Goal: Task Accomplishment & Management: Use online tool/utility

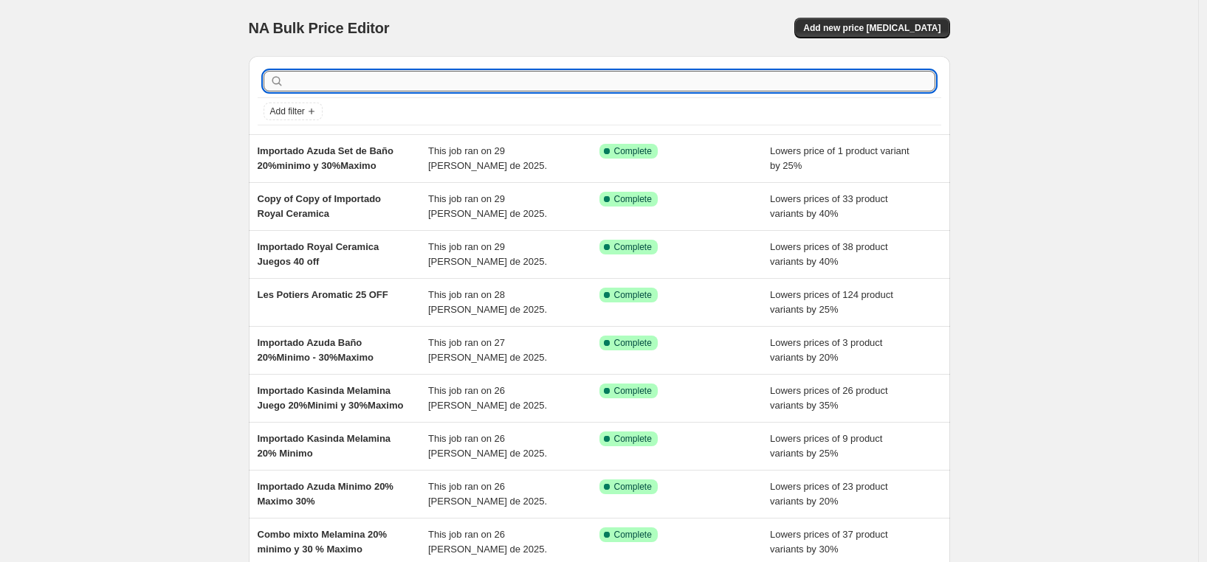
click at [351, 86] on input "text" at bounding box center [611, 81] width 648 height 21
type input "les"
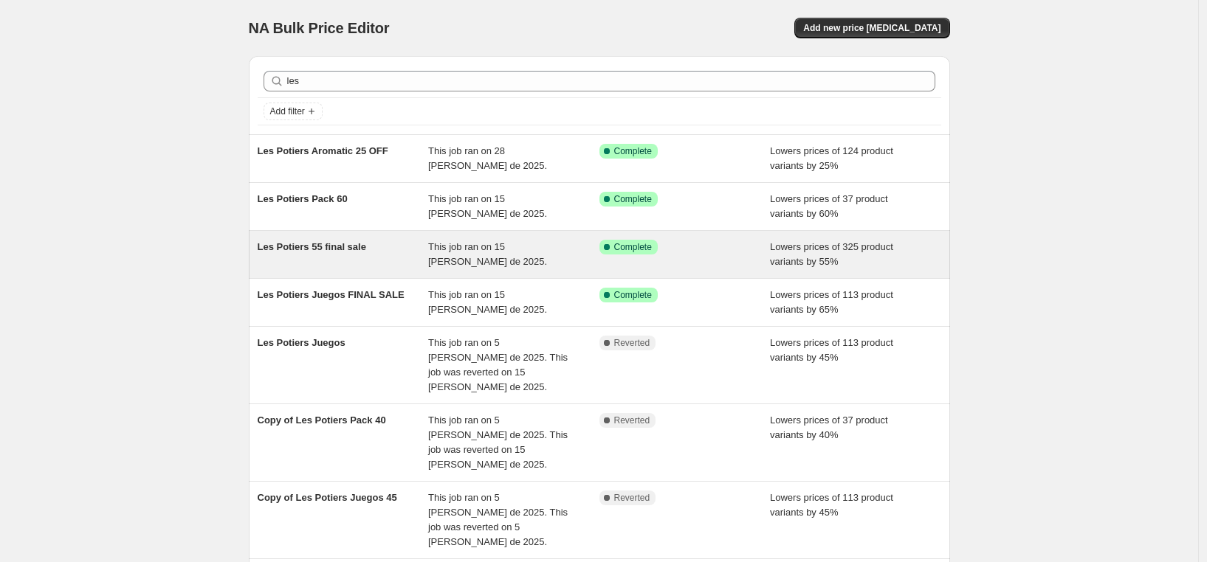
click at [311, 248] on span "Les Potiers 55 final sale" at bounding box center [312, 246] width 108 height 11
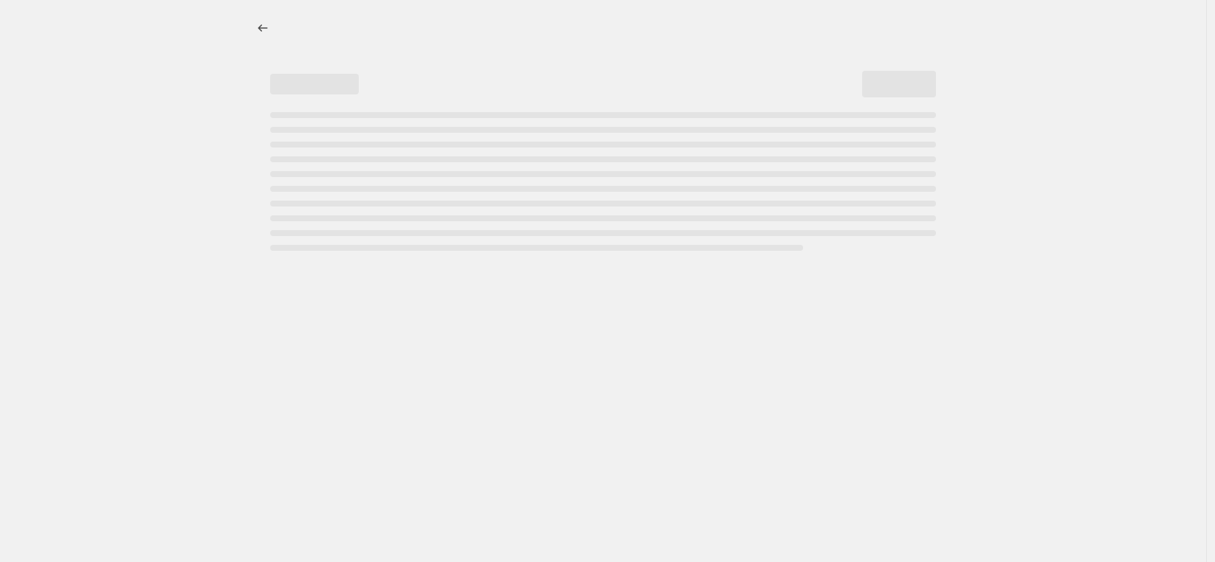
select select "percentage"
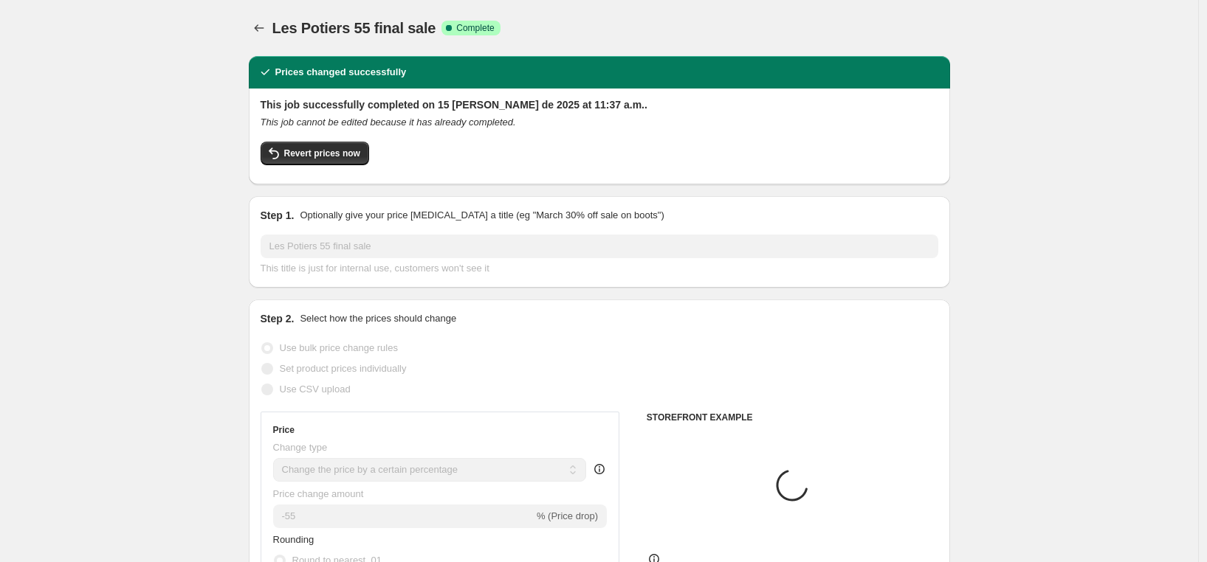
select select "vendor"
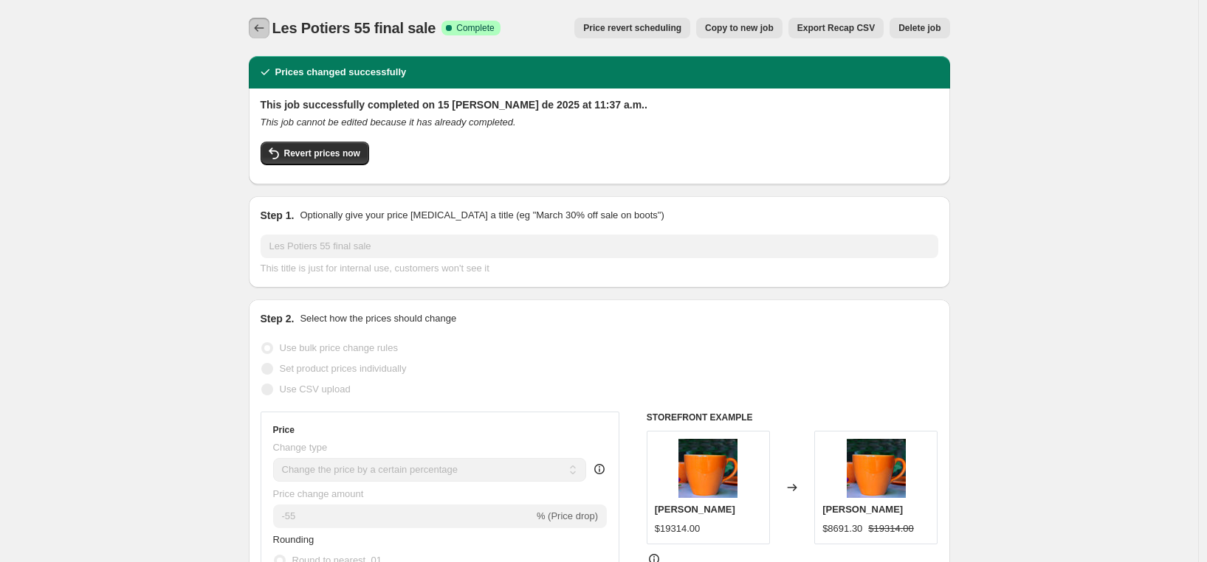
click at [259, 27] on icon "Price change jobs" at bounding box center [259, 27] width 10 height 7
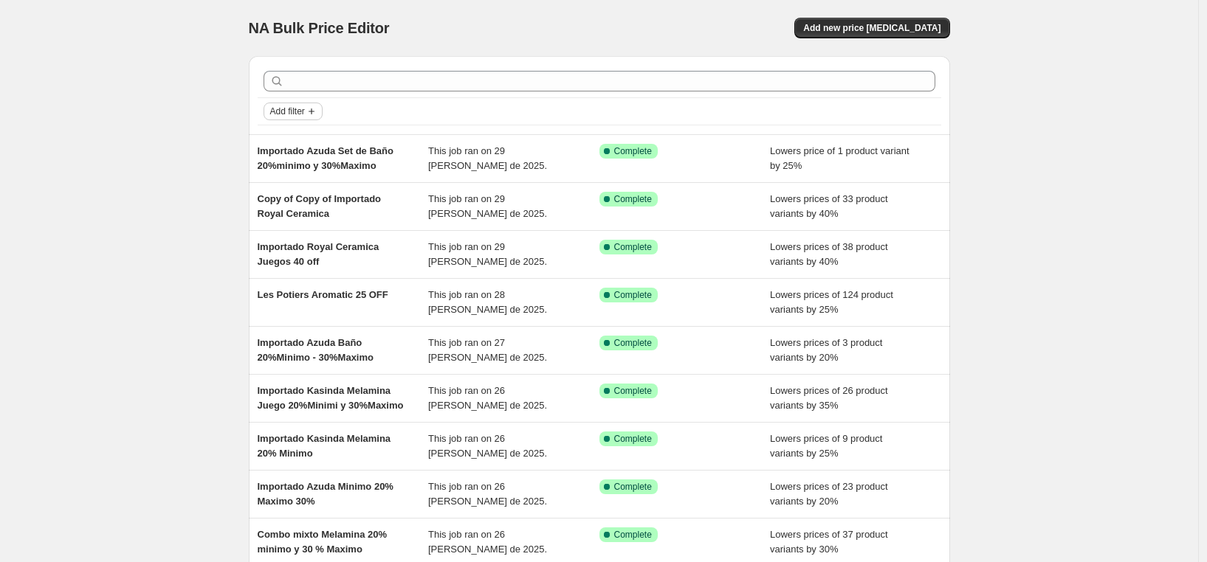
click at [316, 110] on icon "Add filter" at bounding box center [312, 112] width 12 height 12
click at [317, 139] on span "Job status" at bounding box center [297, 140] width 44 height 11
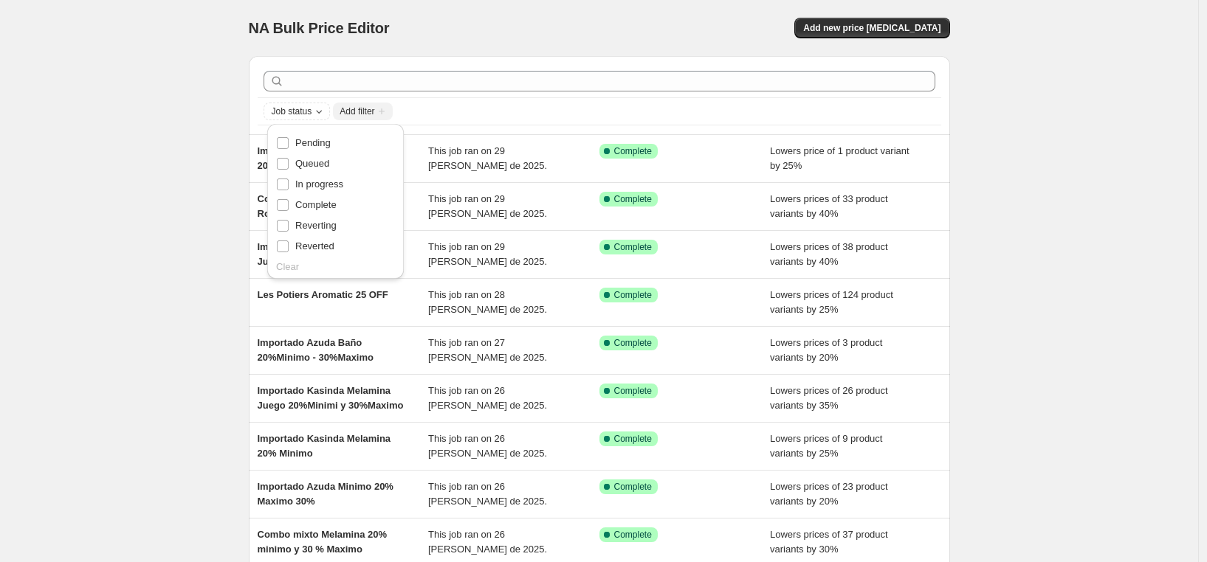
click at [304, 203] on span "Complete" at bounding box center [315, 204] width 41 height 11
click at [289, 203] on input "Complete" at bounding box center [283, 205] width 12 height 12
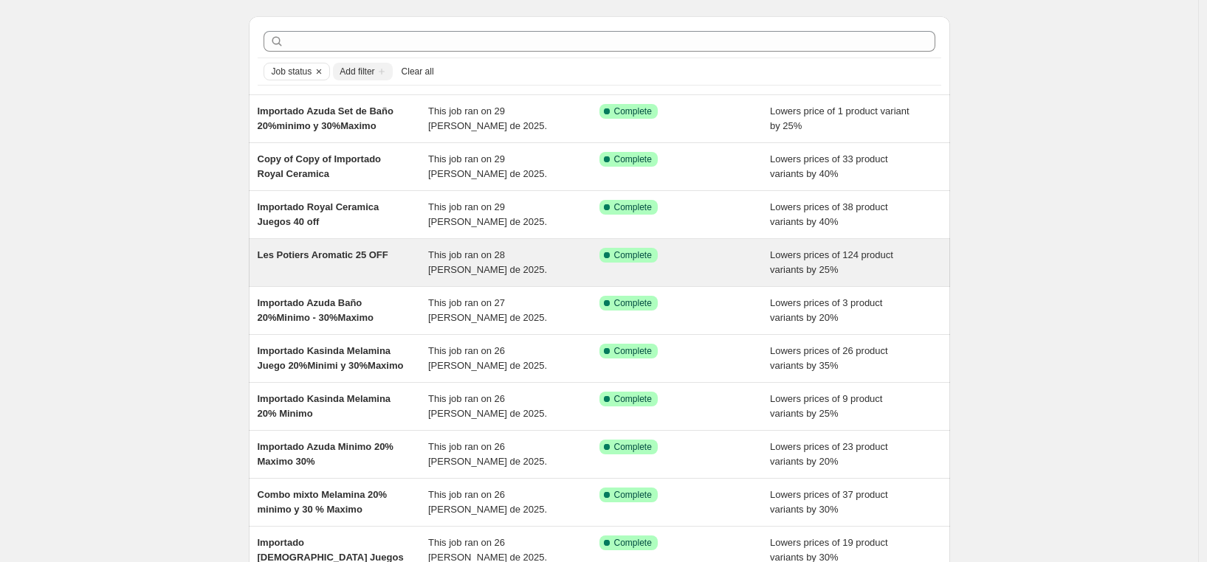
scroll to position [213, 0]
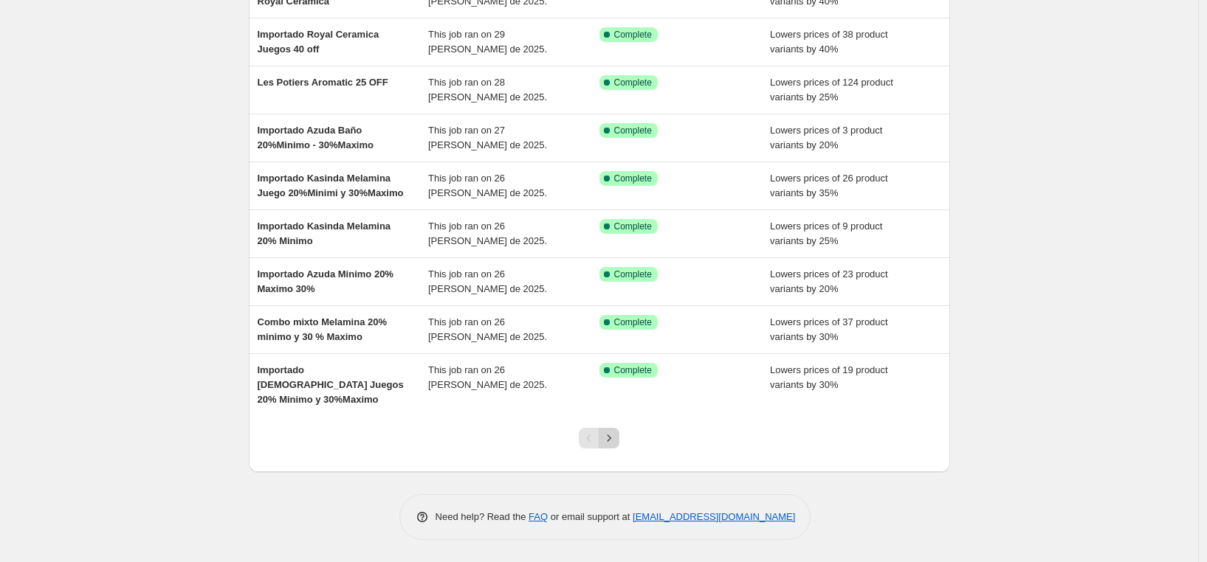
click at [616, 433] on icon "Next" at bounding box center [608, 438] width 15 height 15
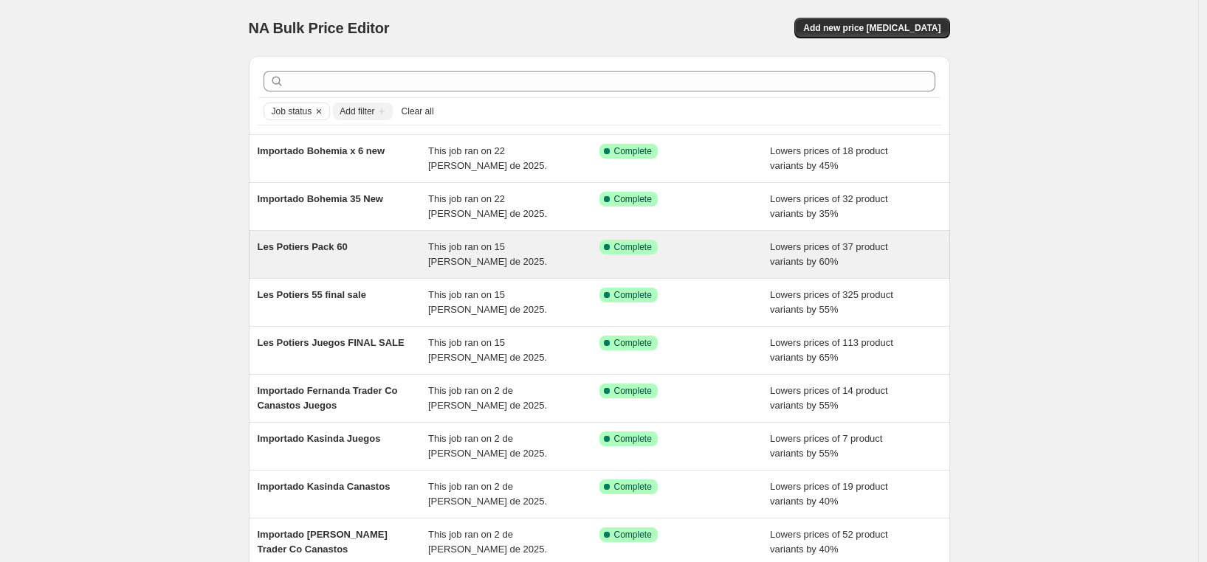
click at [298, 254] on div "Les Potiers Pack 60" at bounding box center [343, 255] width 171 height 30
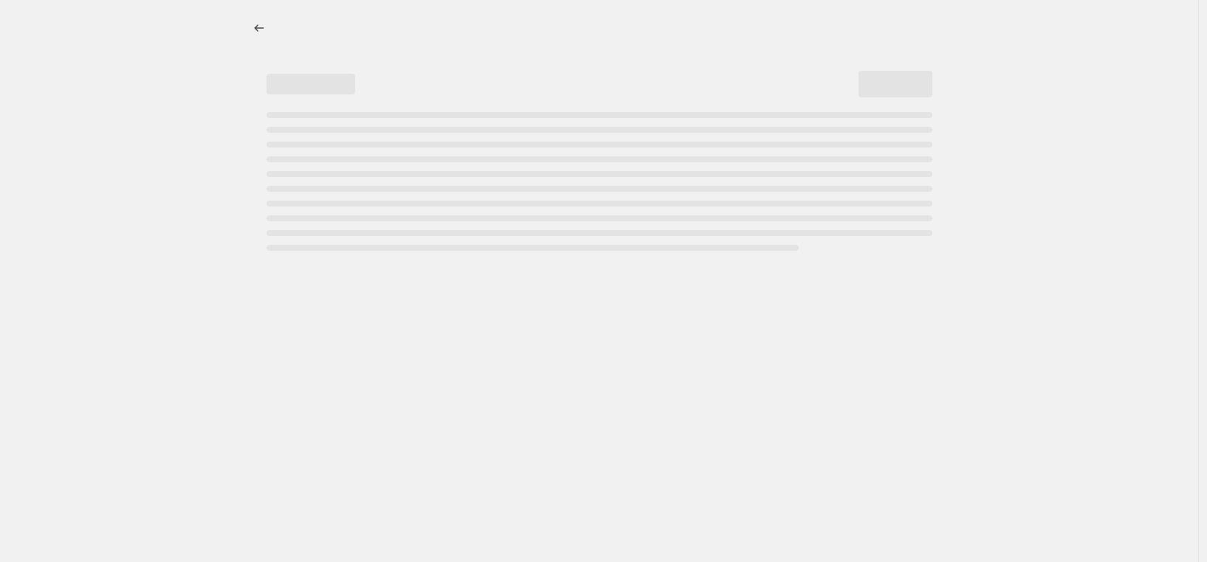
select select "percentage"
select select "vendor"
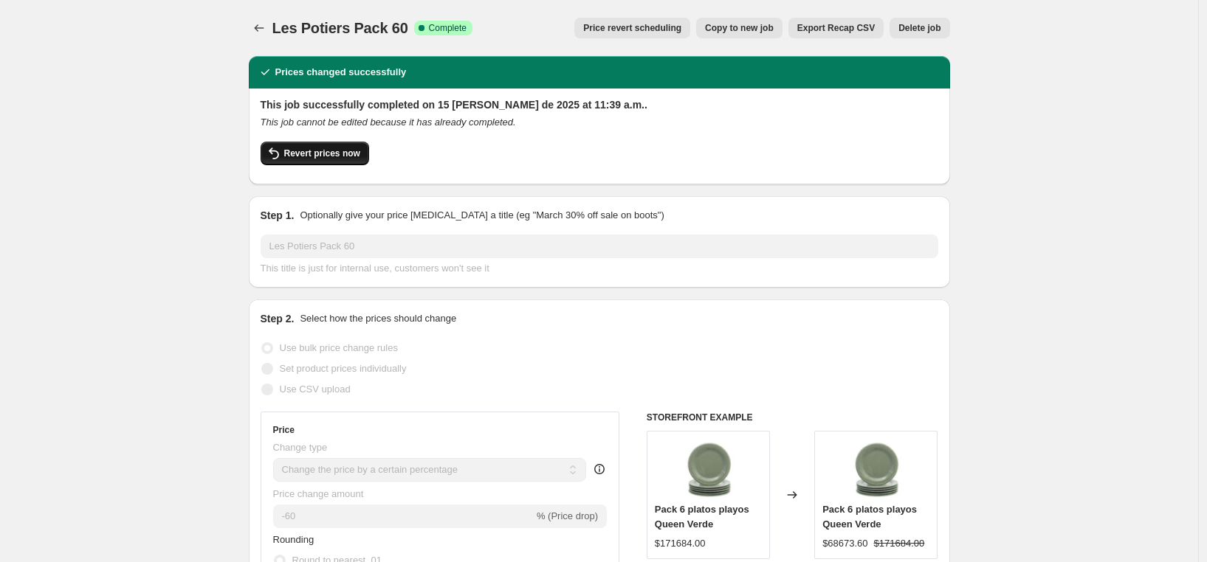
click at [297, 155] on span "Revert prices now" at bounding box center [322, 154] width 76 height 12
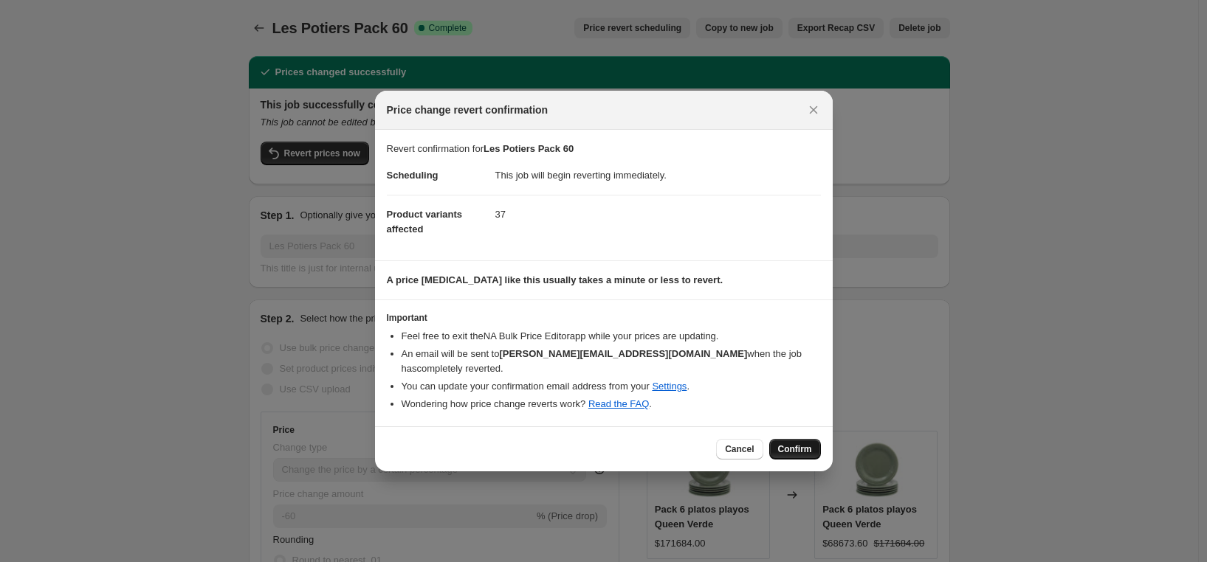
click at [803, 444] on span "Confirm" at bounding box center [795, 450] width 34 height 12
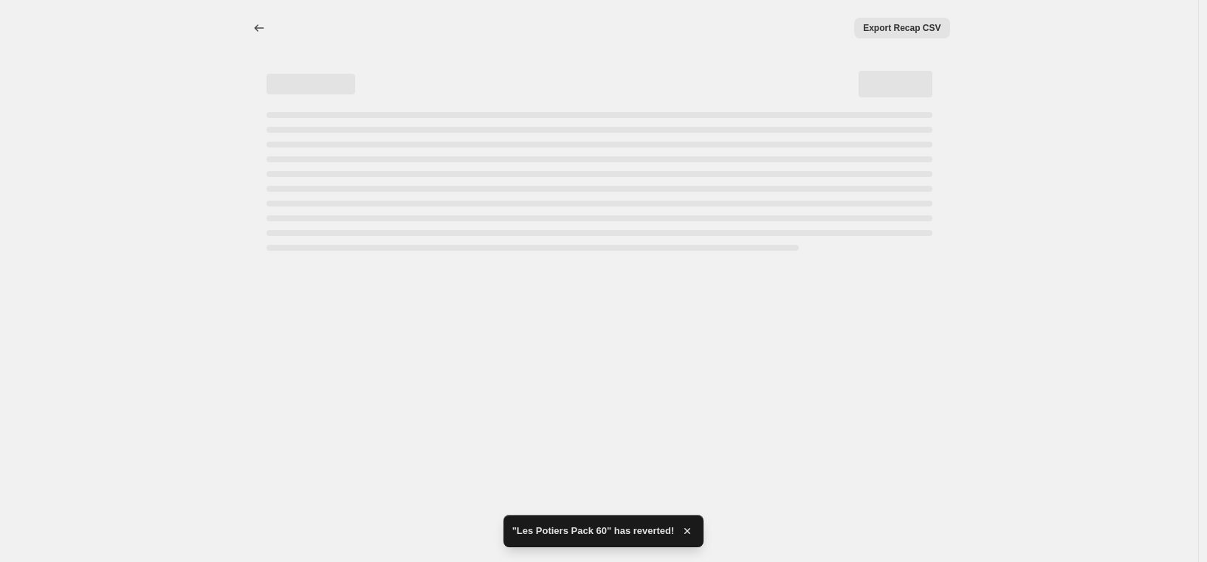
select select "percentage"
select select "vendor"
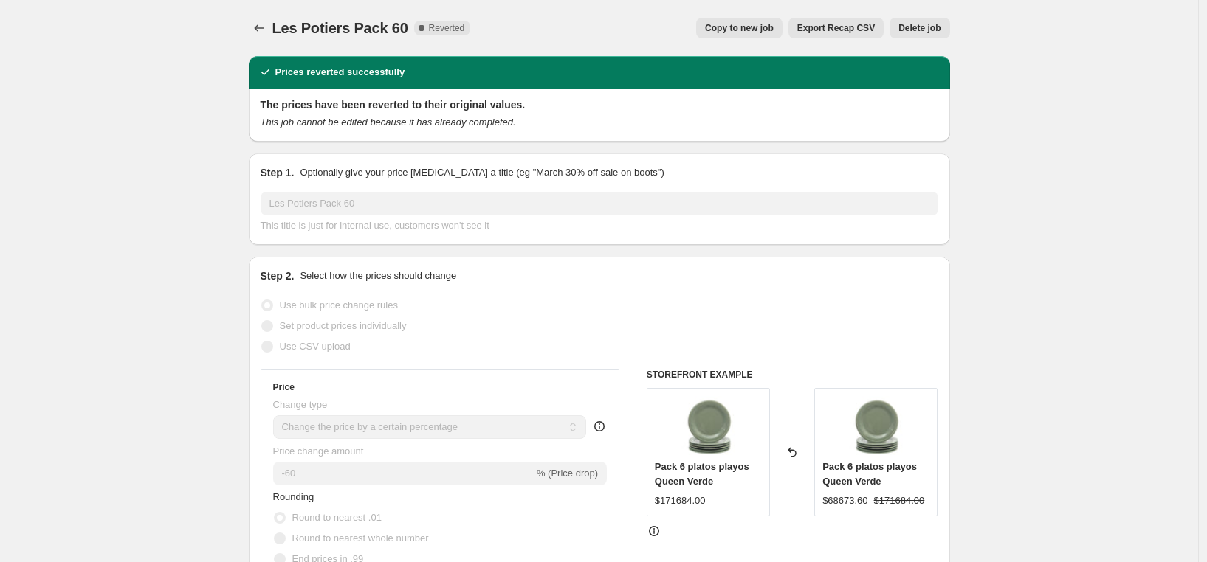
click at [751, 24] on span "Copy to new job" at bounding box center [739, 28] width 69 height 12
select select "percentage"
select select "vendor"
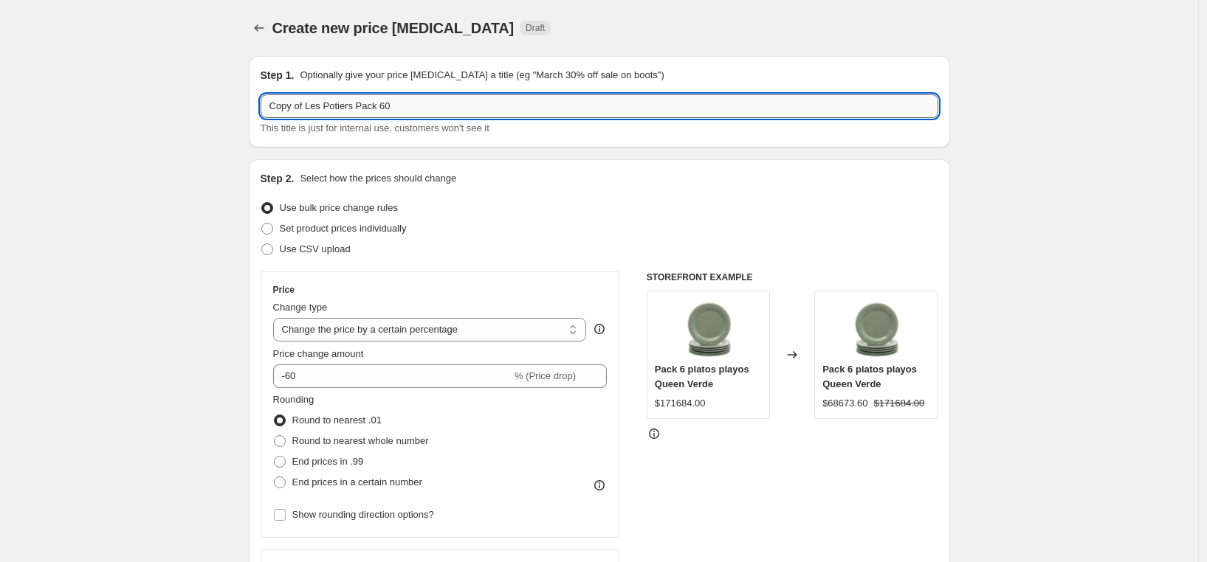
click at [413, 107] on input "Copy of Les Potiers Pack 60" at bounding box center [600, 106] width 678 height 24
drag, startPoint x: 311, startPoint y: 107, endPoint x: 221, endPoint y: 100, distance: 90.3
click at [400, 109] on input "Les Potiers Pack 60" at bounding box center [600, 106] width 678 height 24
type input "Les Potiers Pack 55"
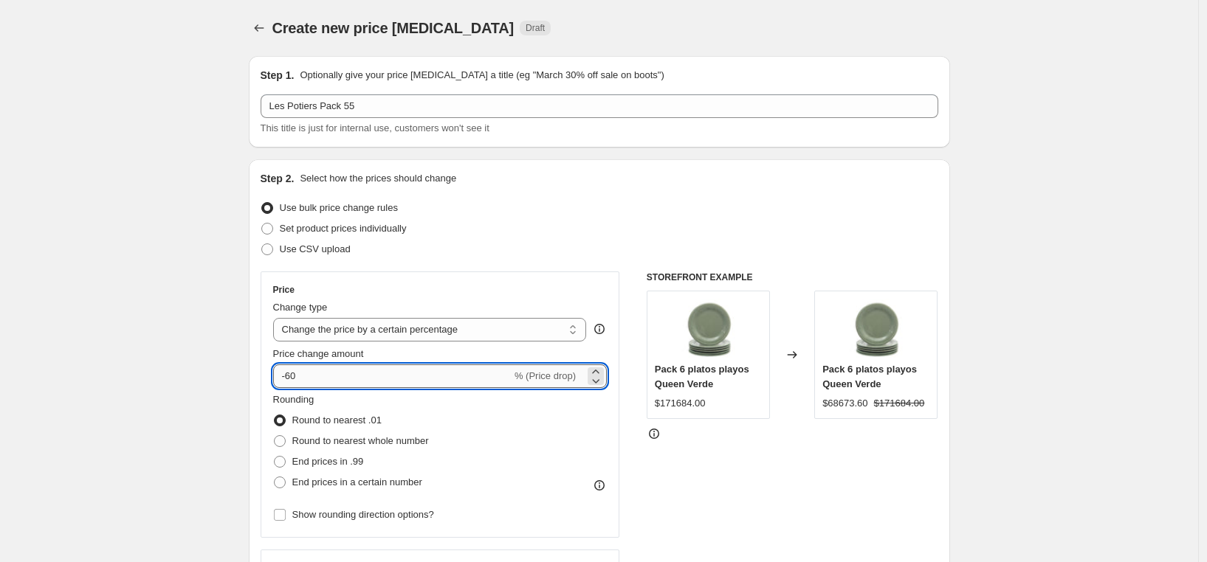
click at [342, 368] on input "-60" at bounding box center [392, 377] width 238 height 24
click at [334, 379] on input "-60" at bounding box center [392, 377] width 238 height 24
type input "-6"
type input "-55"
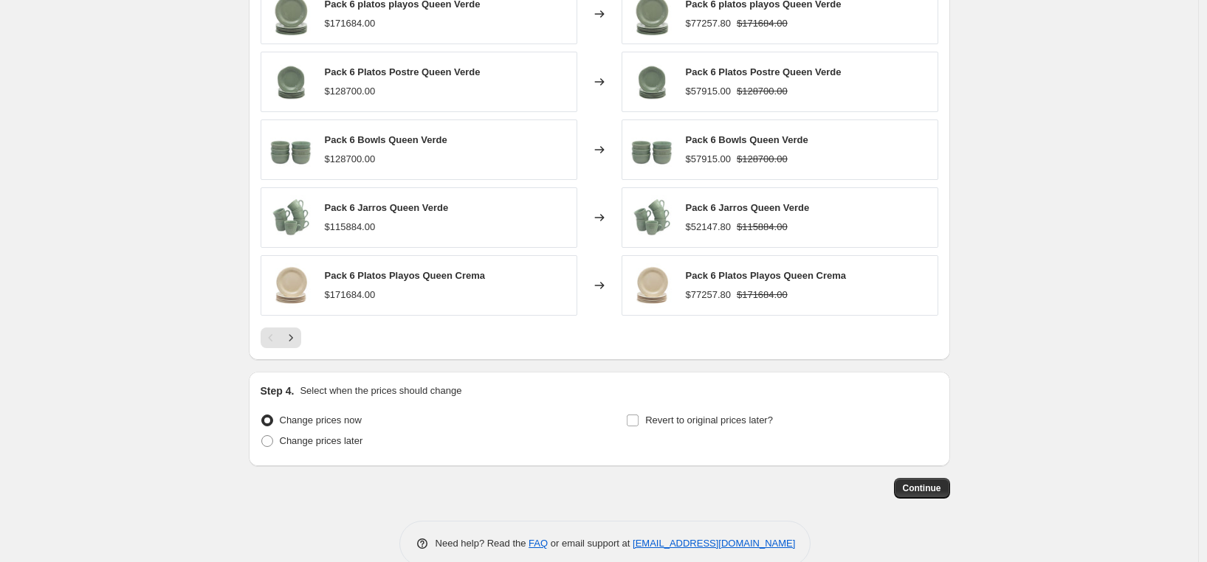
scroll to position [1079, 0]
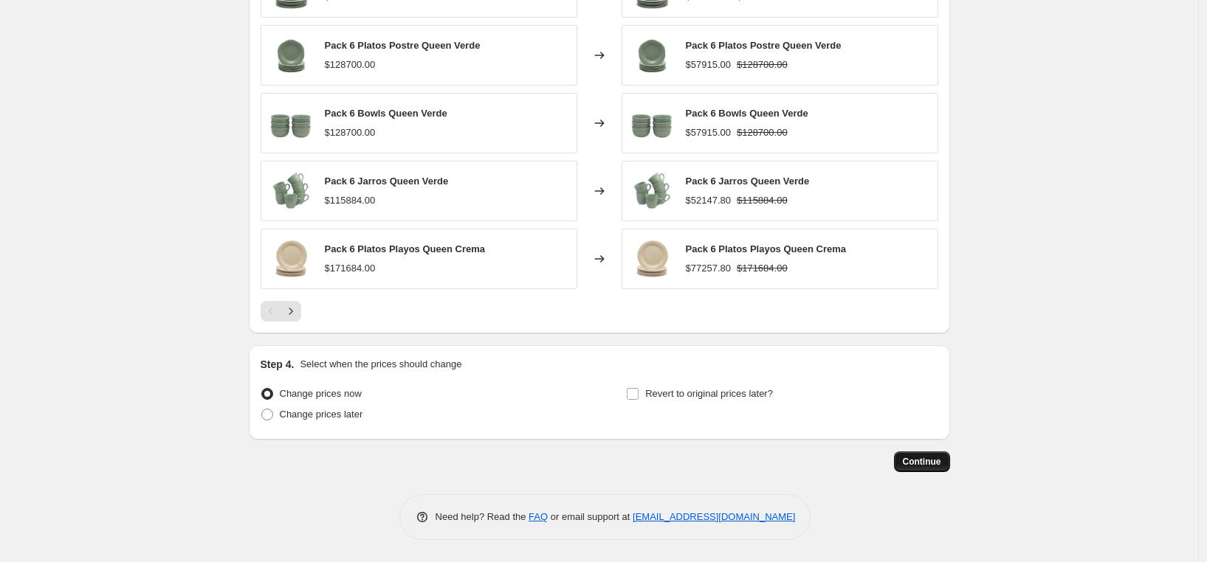
click at [914, 456] on span "Continue" at bounding box center [922, 462] width 38 height 12
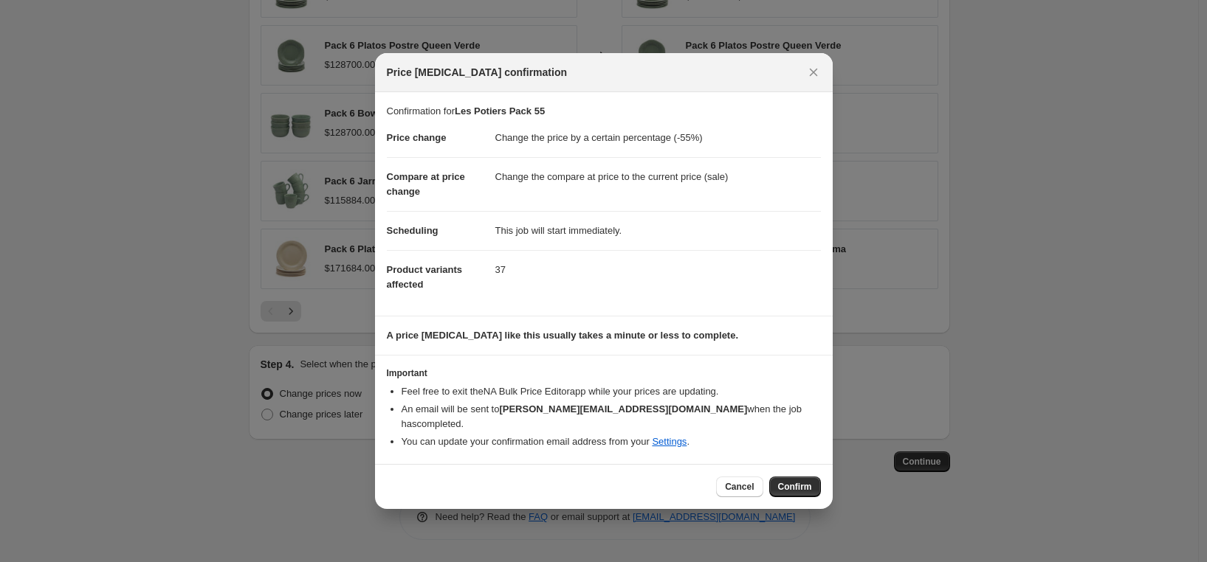
click at [810, 481] on span "Confirm" at bounding box center [795, 487] width 34 height 12
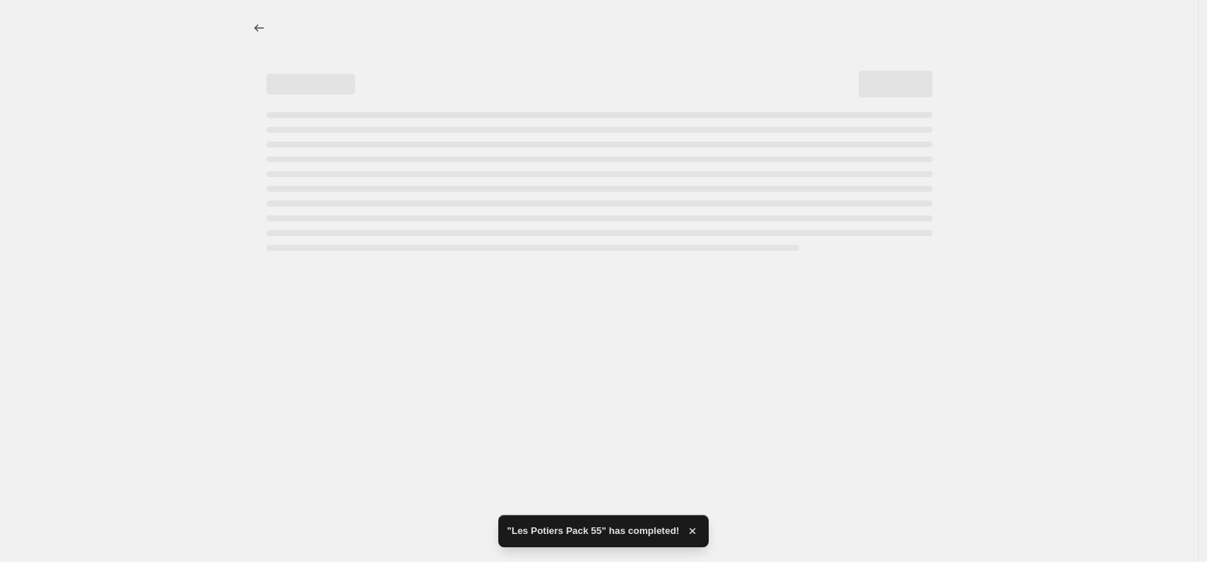
select select "percentage"
select select "vendor"
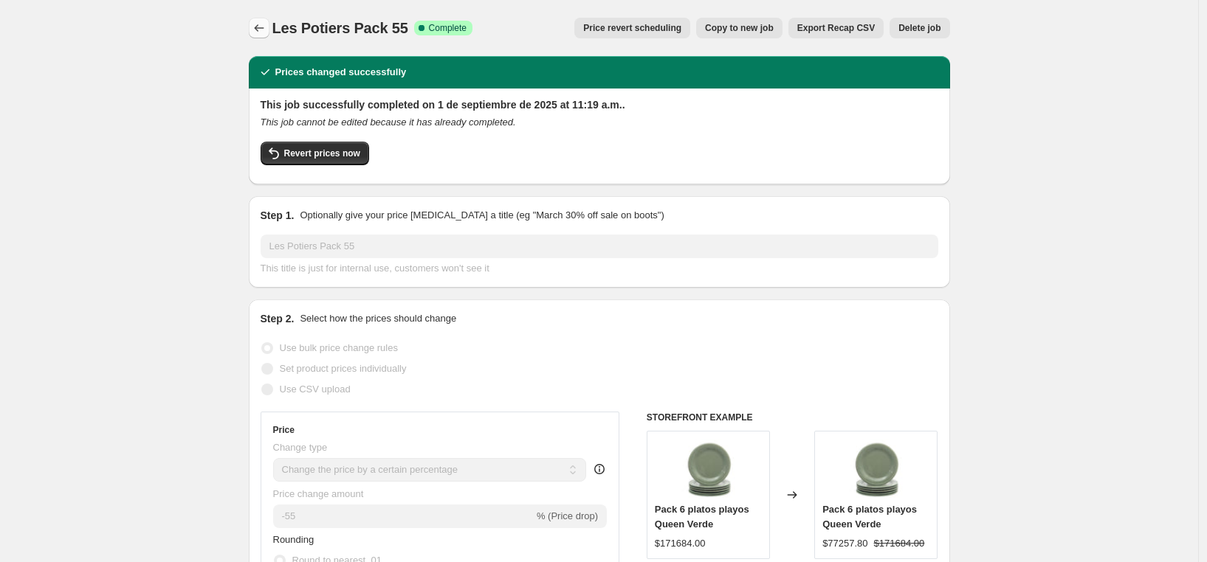
click at [258, 30] on icon "Price change jobs" at bounding box center [259, 28] width 15 height 15
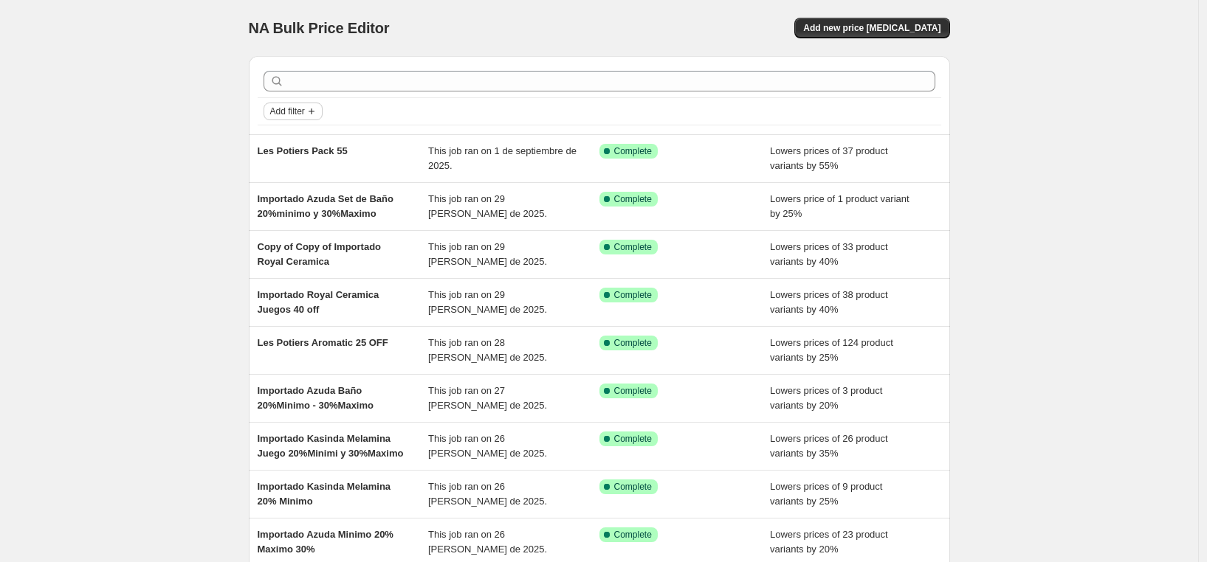
click at [291, 109] on span "Add filter" at bounding box center [287, 112] width 35 height 12
click at [299, 146] on span "Job status" at bounding box center [297, 140] width 44 height 11
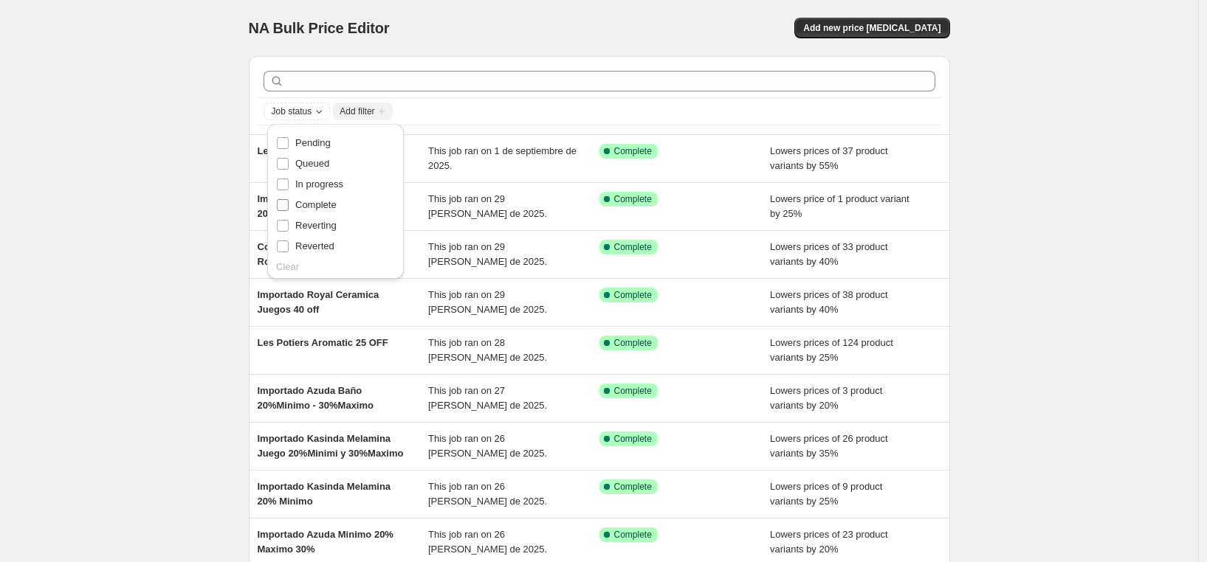
click at [302, 209] on span "Complete" at bounding box center [315, 204] width 41 height 11
click at [289, 209] on input "Complete" at bounding box center [283, 205] width 12 height 12
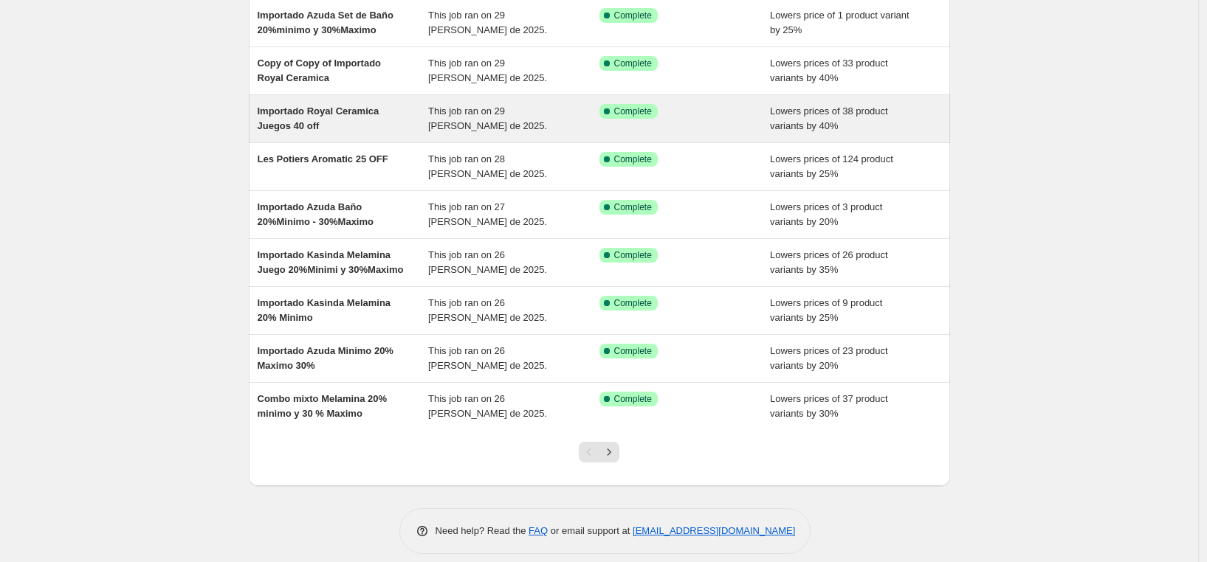
scroll to position [213, 0]
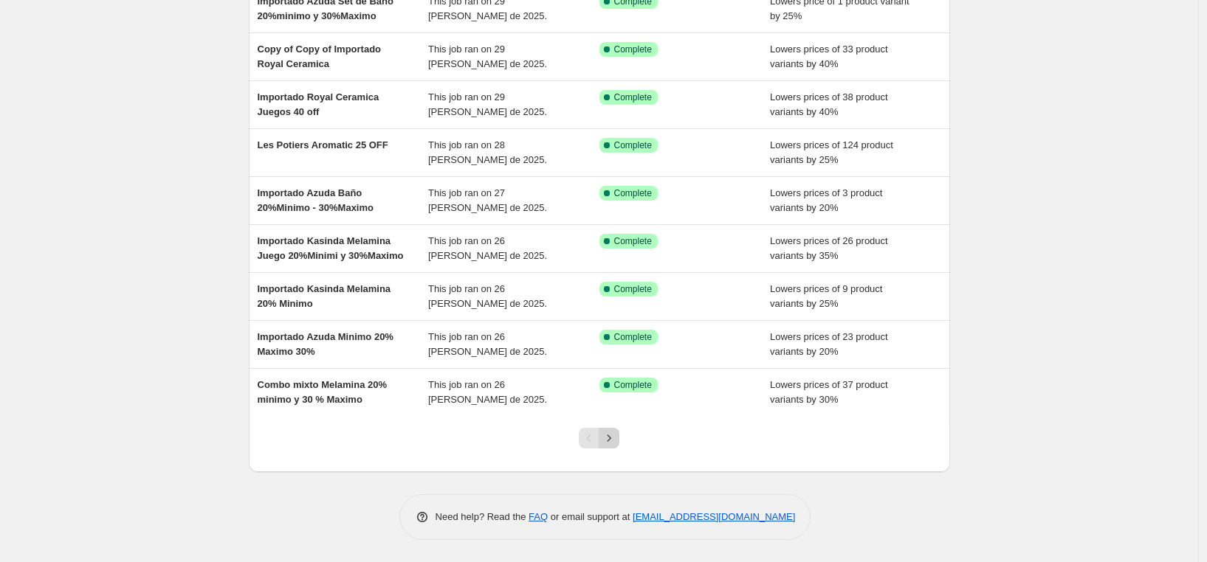
click at [611, 438] on icon "Next" at bounding box center [609, 438] width 4 height 7
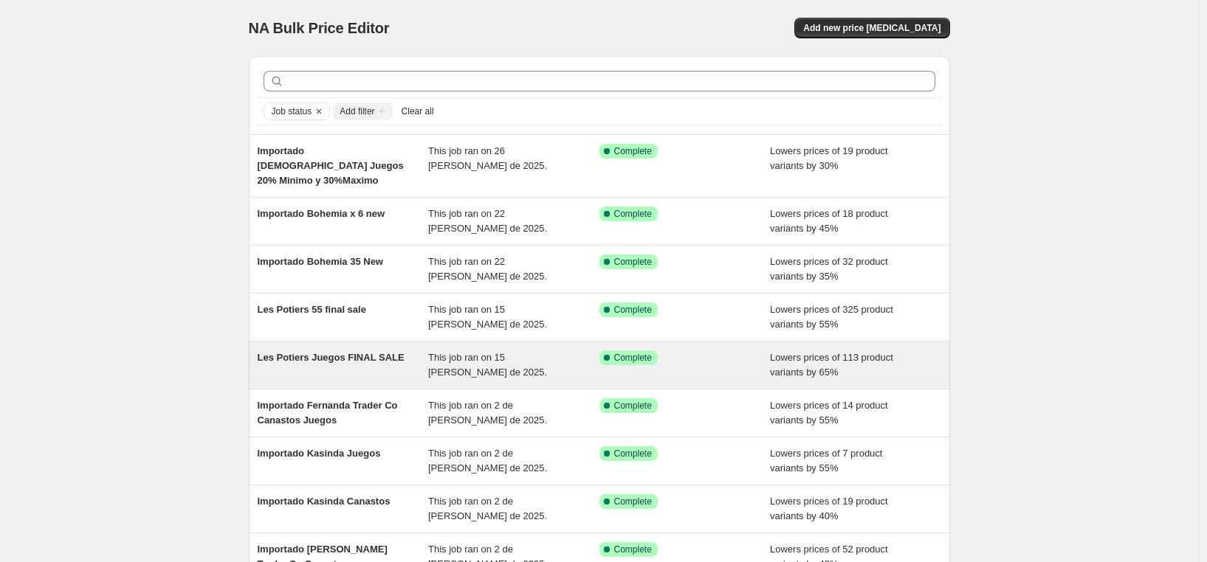
click at [381, 352] on span "Les Potiers Juegos FINAL SALE" at bounding box center [331, 357] width 147 height 11
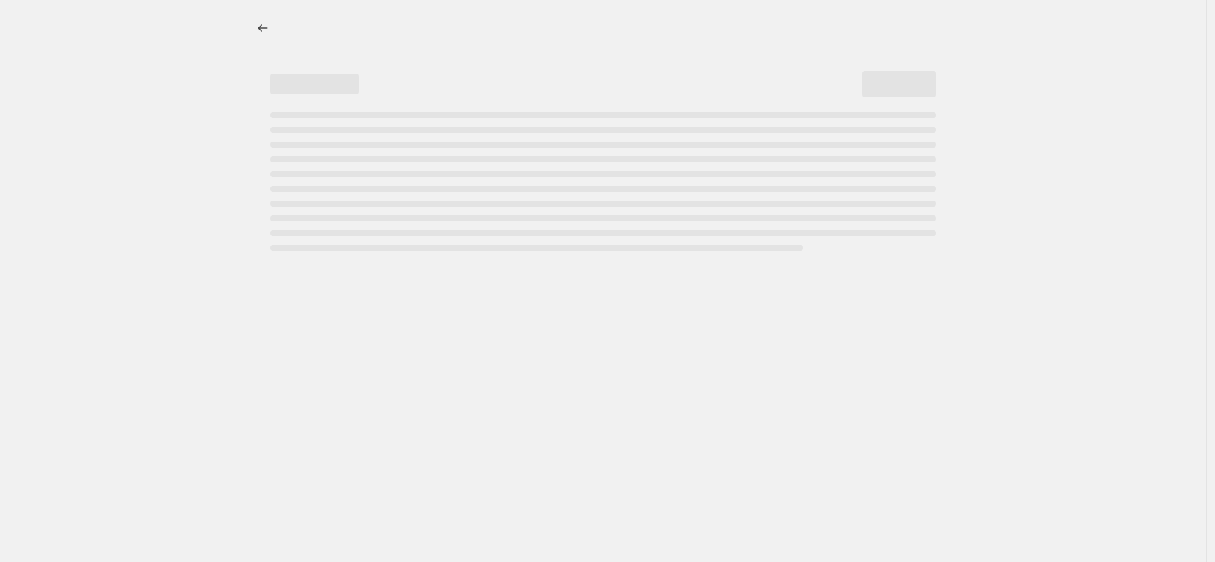
select select "percentage"
select select "vendor"
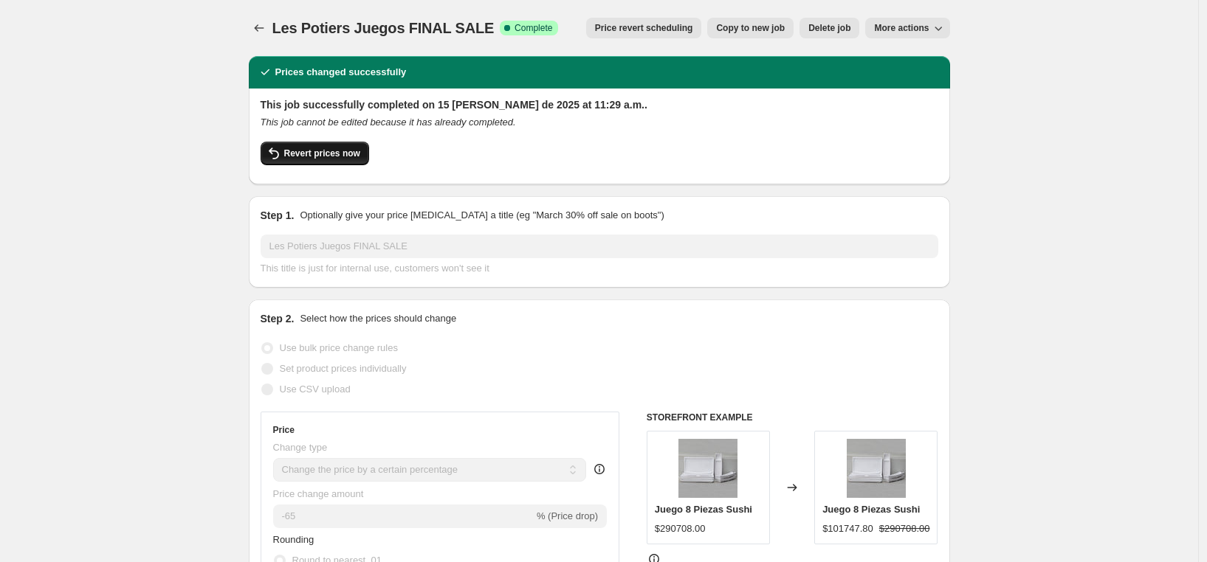
click at [318, 156] on span "Revert prices now" at bounding box center [322, 154] width 76 height 12
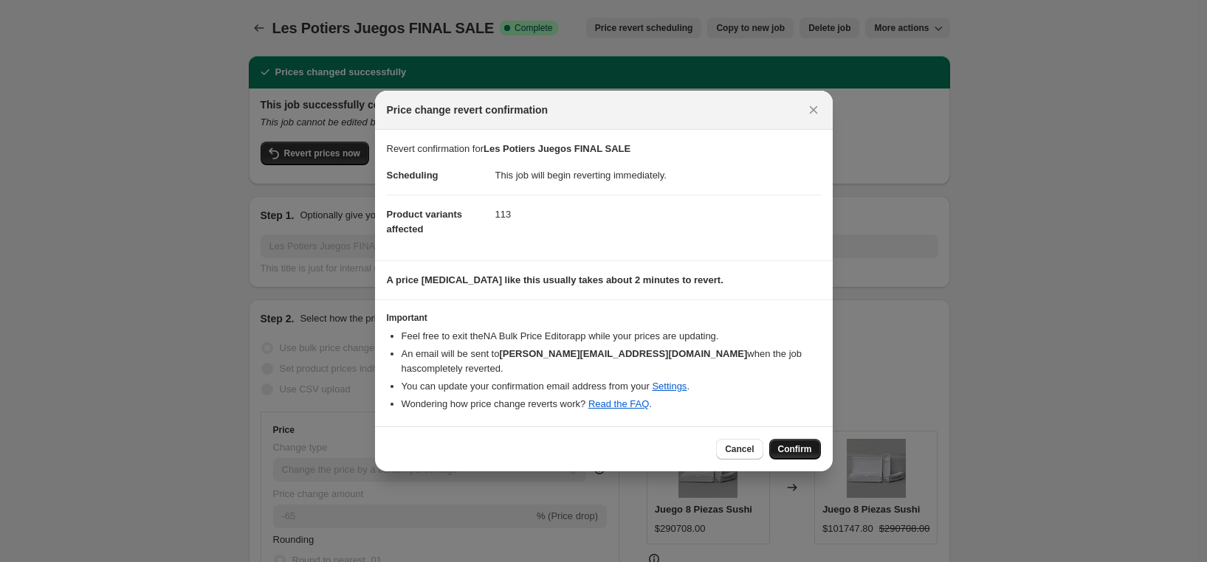
click at [790, 449] on button "Confirm" at bounding box center [795, 449] width 52 height 21
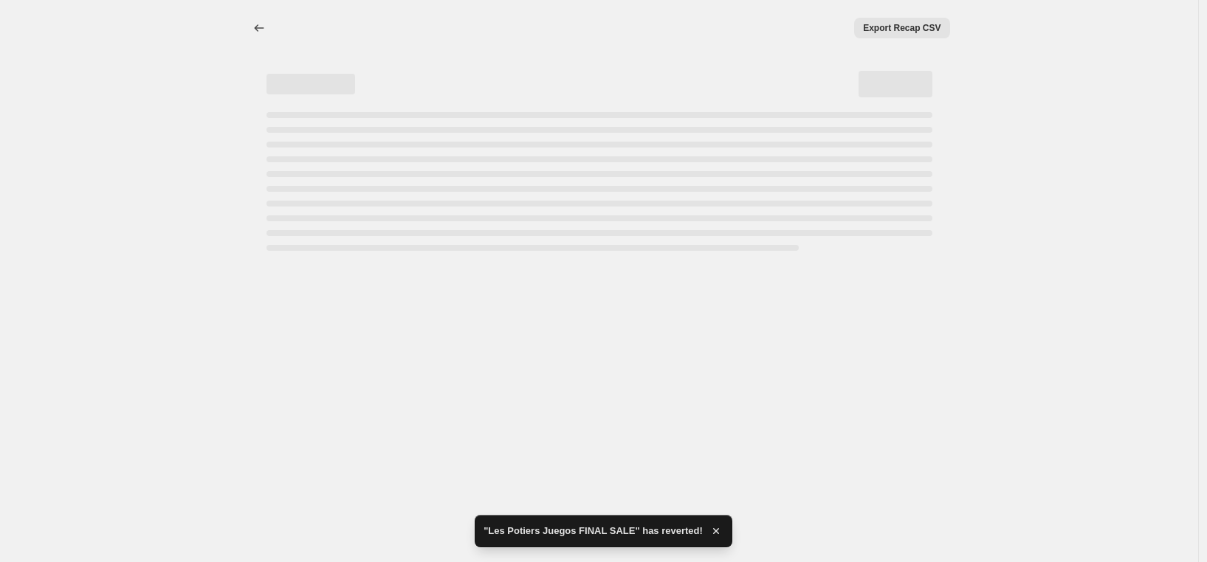
select select "percentage"
select select "vendor"
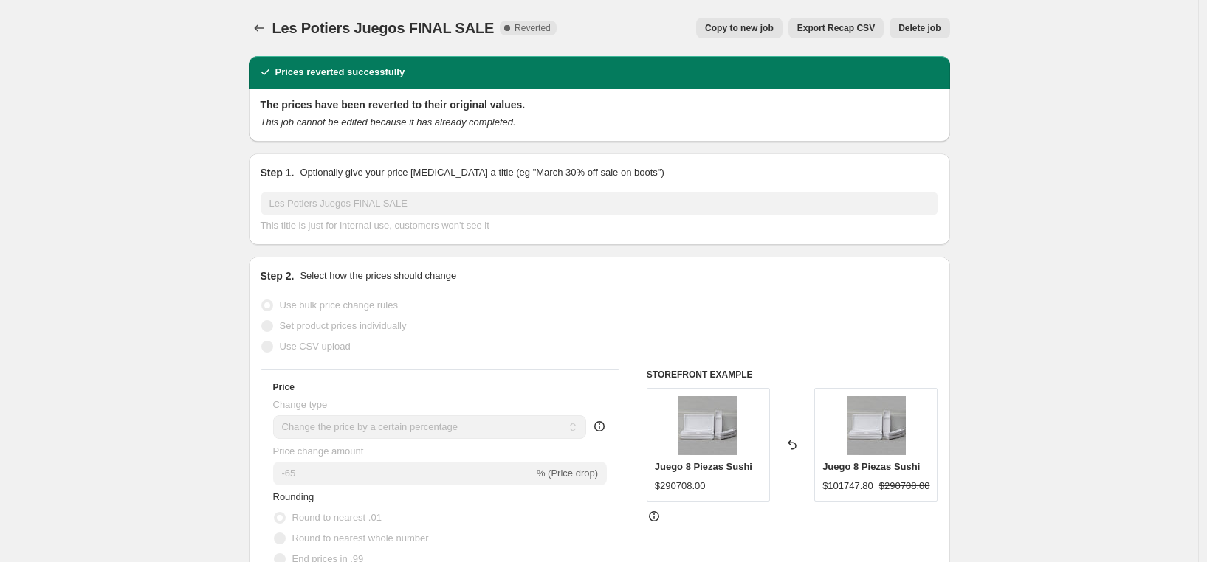
click at [720, 31] on span "Copy to new job" at bounding box center [739, 28] width 69 height 12
select select "percentage"
select select "vendor"
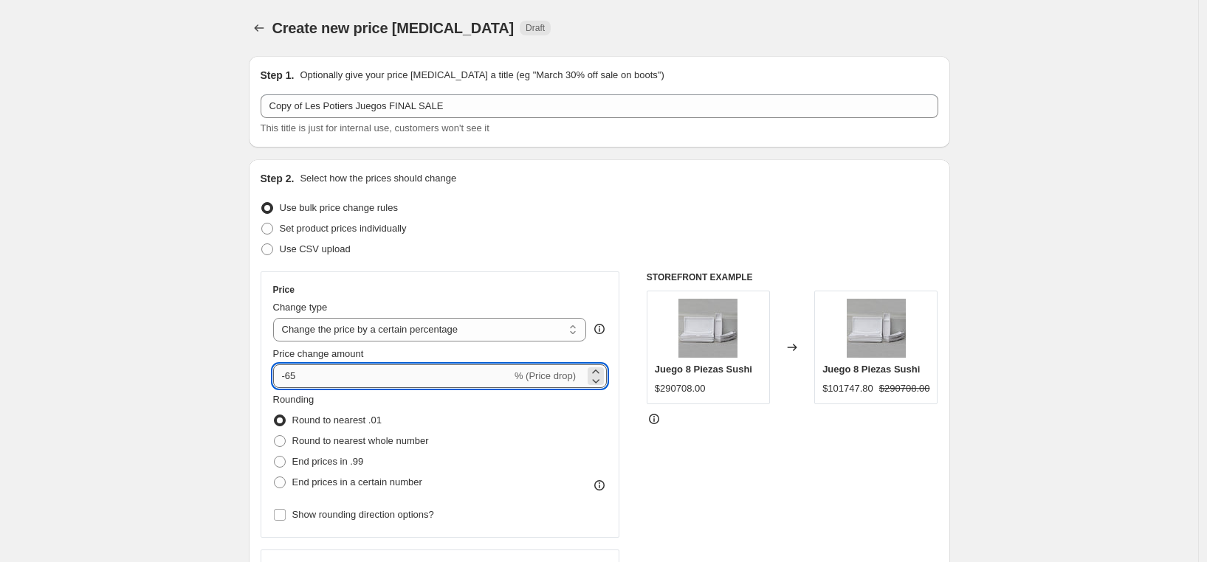
click at [410, 372] on input "-65" at bounding box center [392, 377] width 238 height 24
type input "-6"
type input "-55"
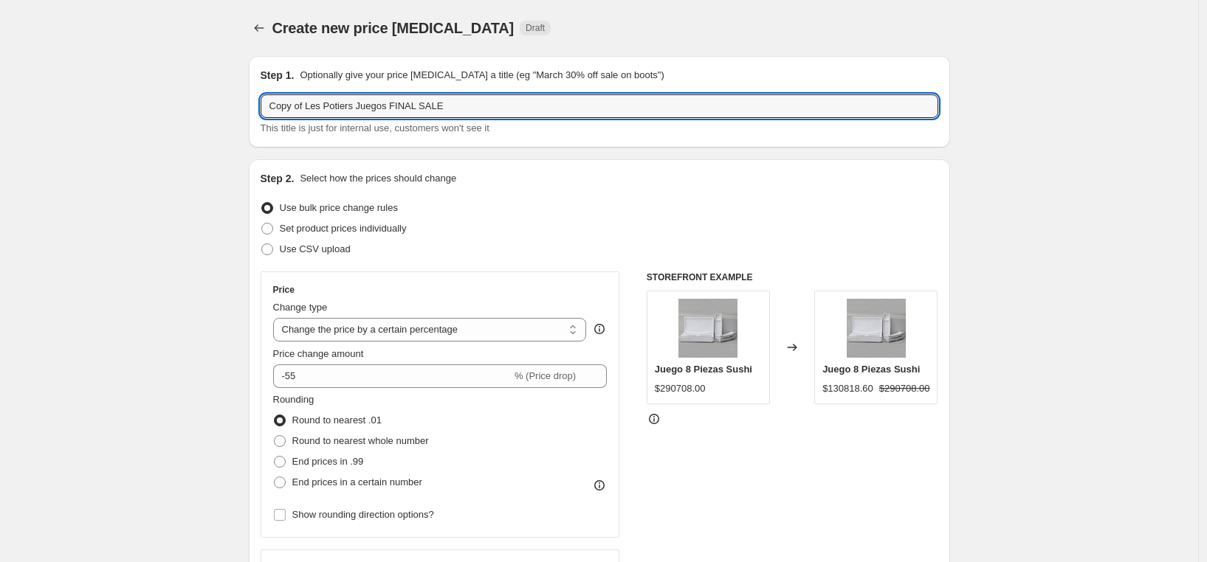
drag, startPoint x: 311, startPoint y: 104, endPoint x: 181, endPoint y: 94, distance: 131.0
click at [434, 108] on input "Les Potiers Juegos FINAL SALE" at bounding box center [600, 106] width 678 height 24
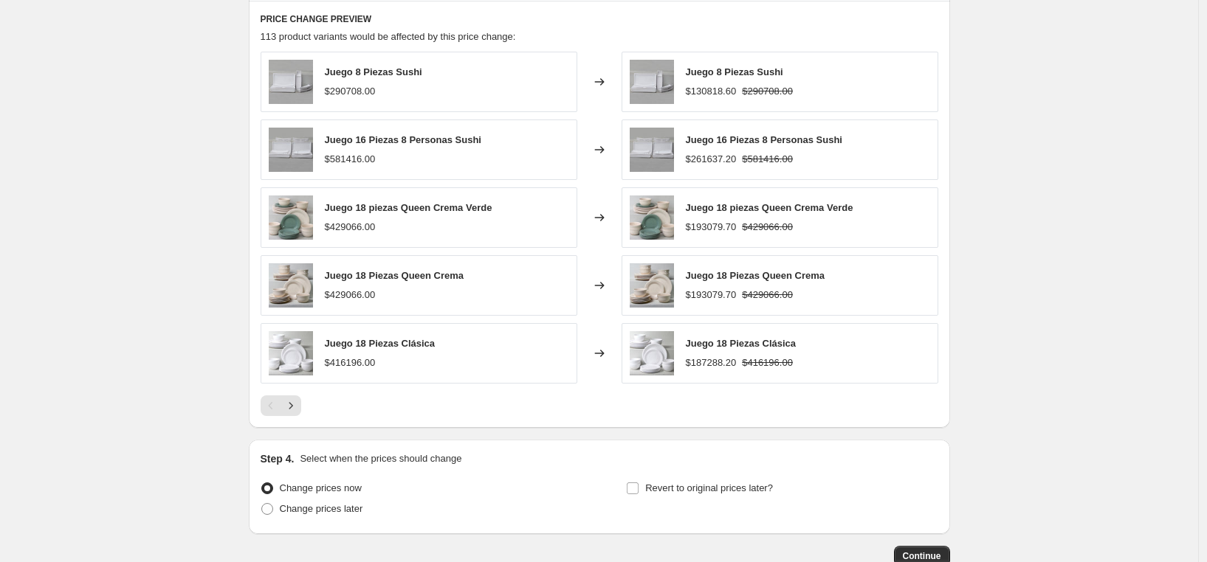
scroll to position [1079, 0]
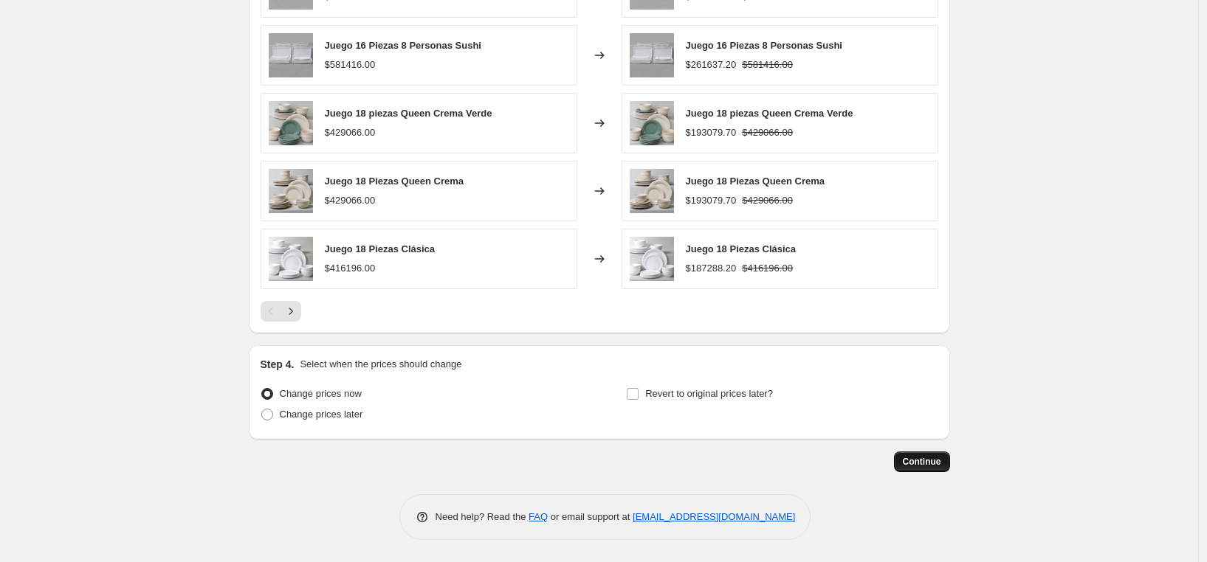
type input "Les Potiers Juegos 55"
click at [926, 462] on span "Continue" at bounding box center [922, 462] width 38 height 12
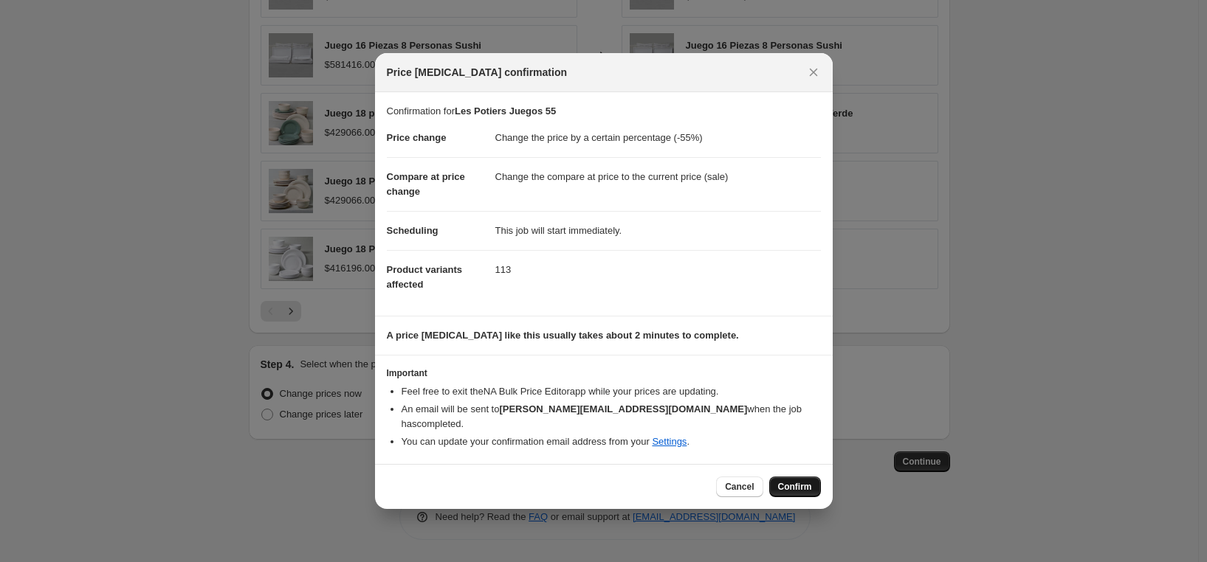
click at [803, 487] on button "Confirm" at bounding box center [795, 487] width 52 height 21
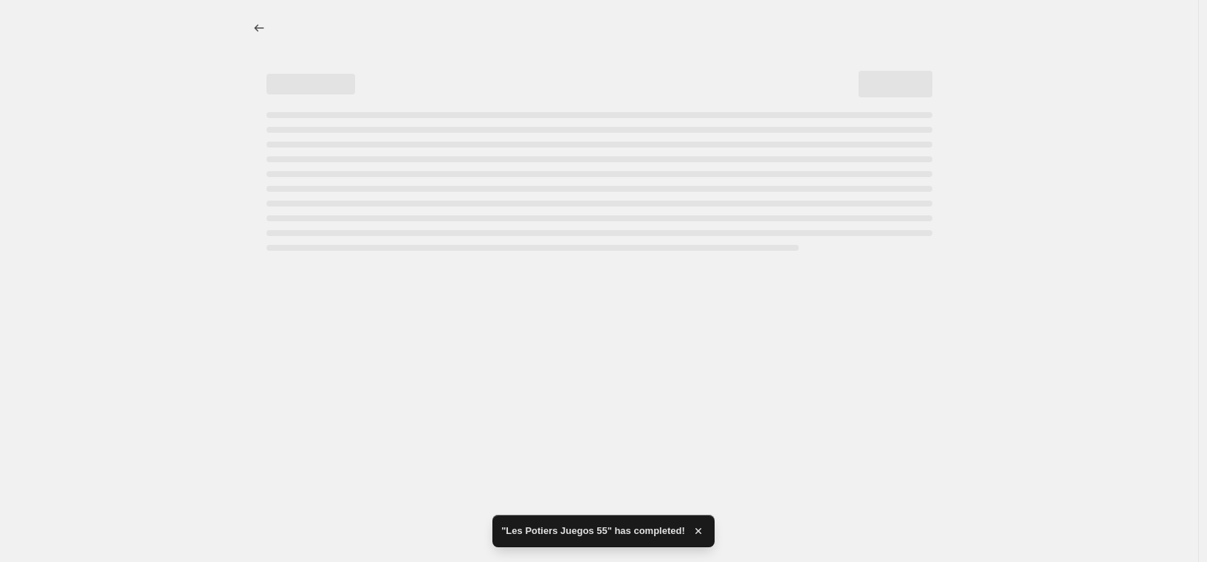
select select "percentage"
select select "vendor"
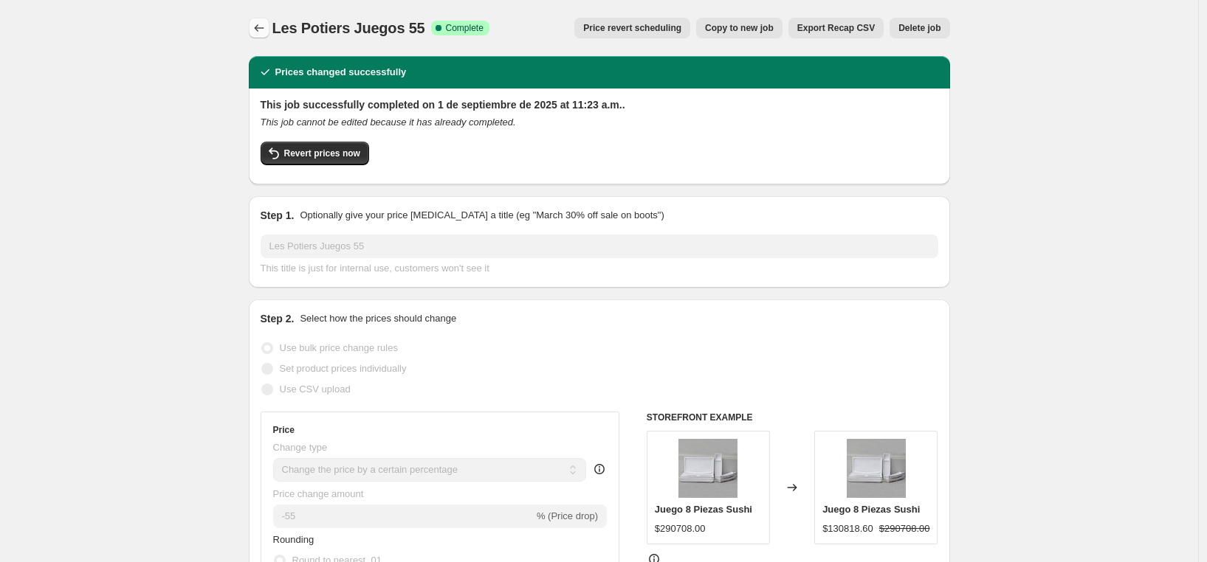
click at [264, 33] on icon "Price change jobs" at bounding box center [259, 28] width 15 height 15
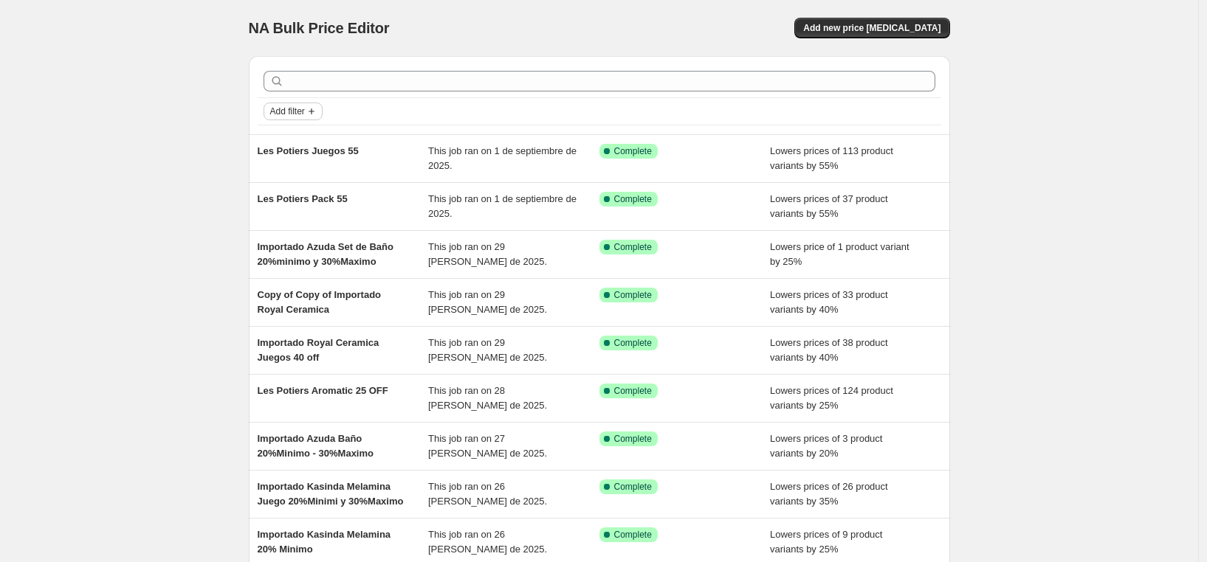
click at [305, 113] on span "Add filter" at bounding box center [287, 112] width 35 height 12
click at [300, 142] on span "Job status" at bounding box center [297, 140] width 44 height 11
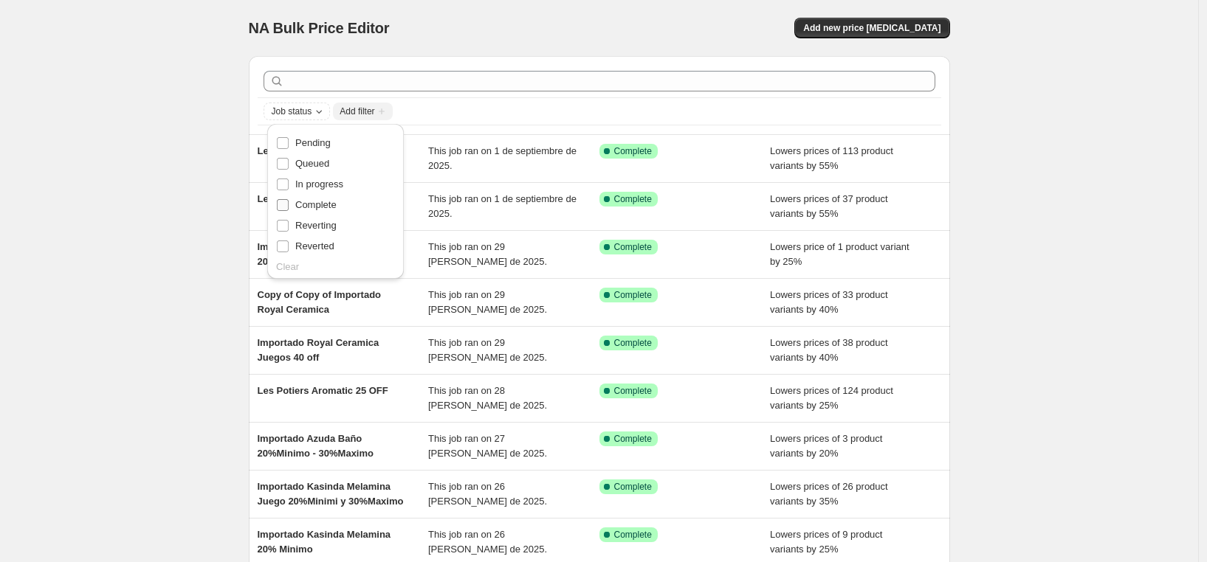
click at [320, 205] on span "Complete" at bounding box center [315, 204] width 41 height 11
click at [289, 205] on input "Complete" at bounding box center [283, 205] width 12 height 12
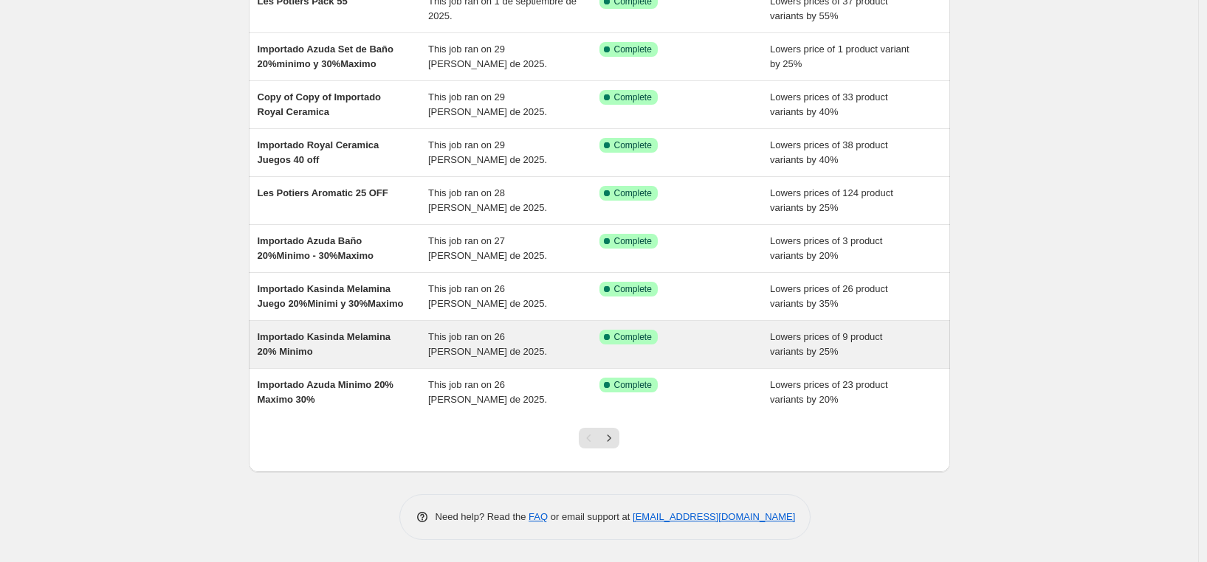
scroll to position [213, 0]
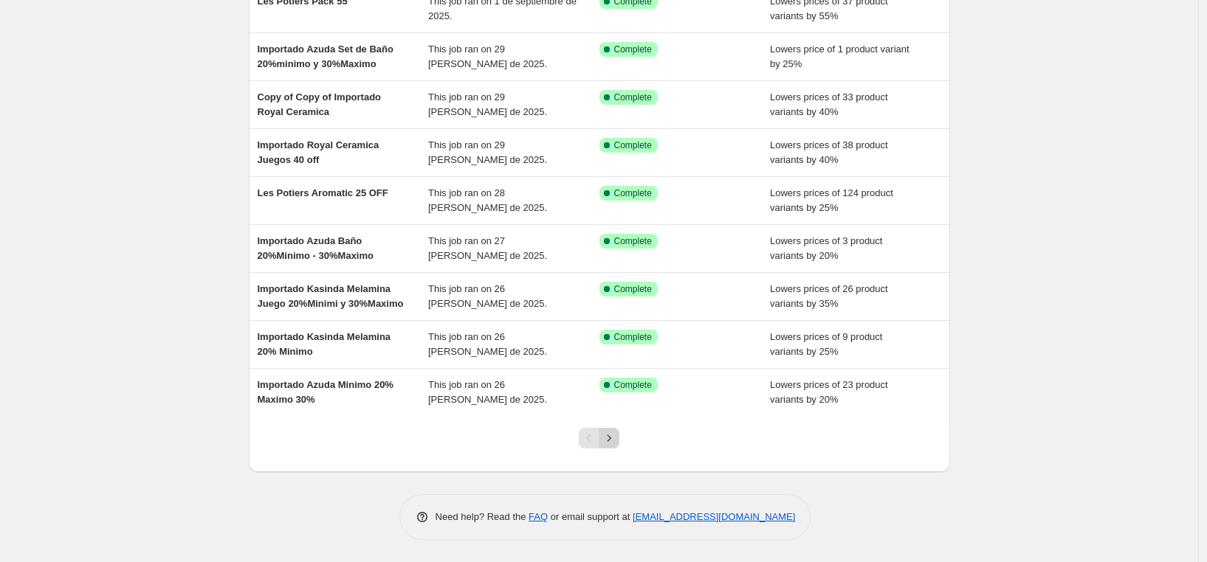
click at [616, 438] on icon "Next" at bounding box center [608, 438] width 15 height 15
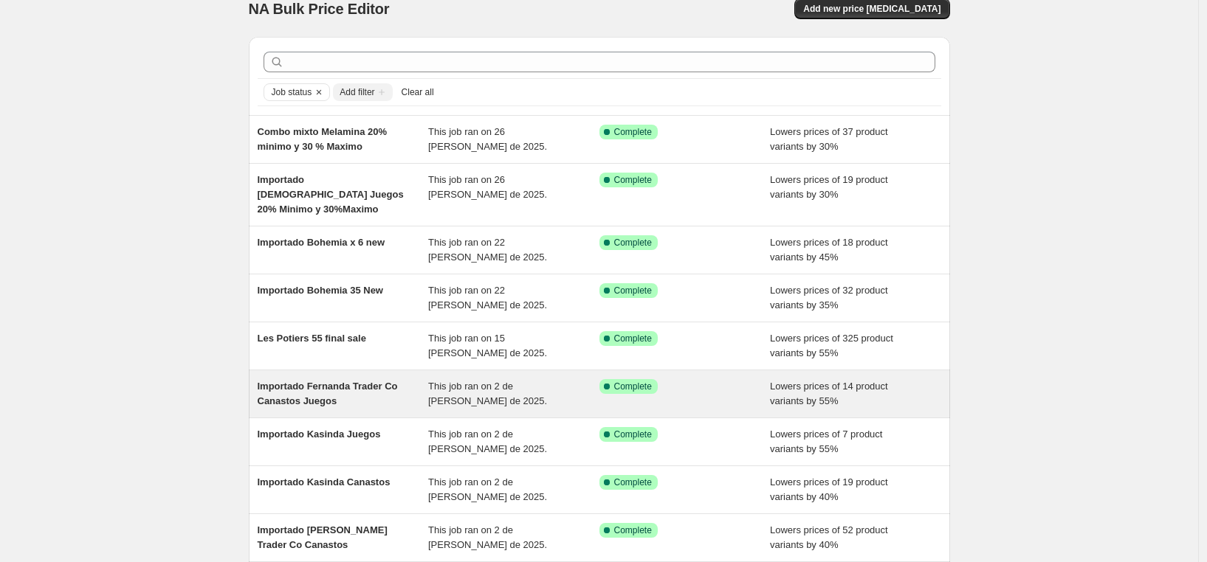
scroll to position [20, 0]
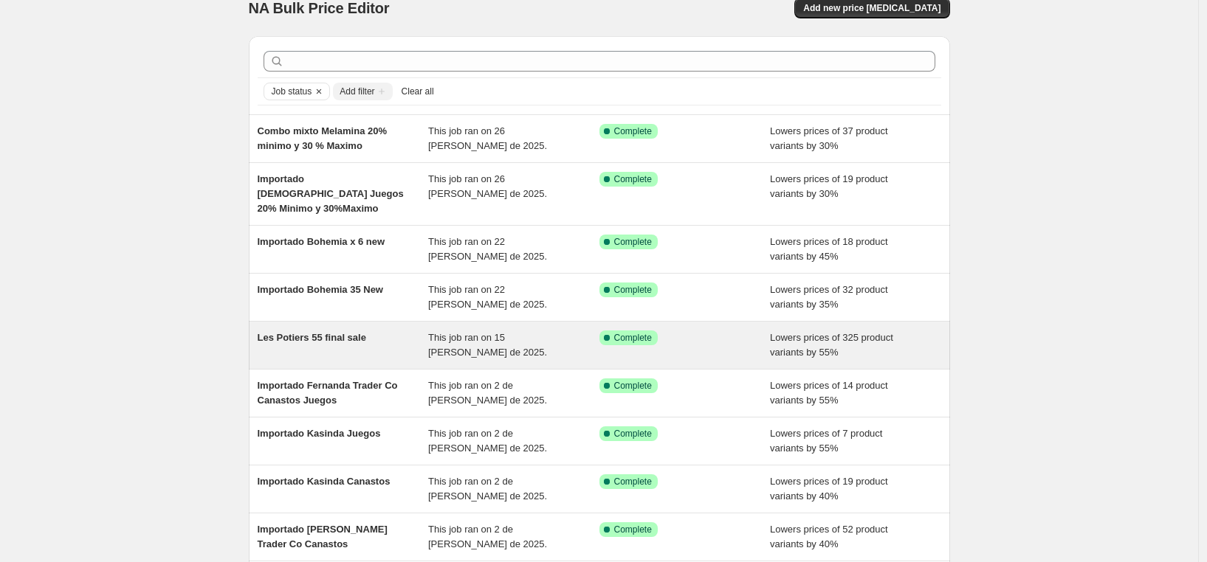
click at [351, 332] on span "Les Potiers 55 final sale" at bounding box center [312, 337] width 108 height 11
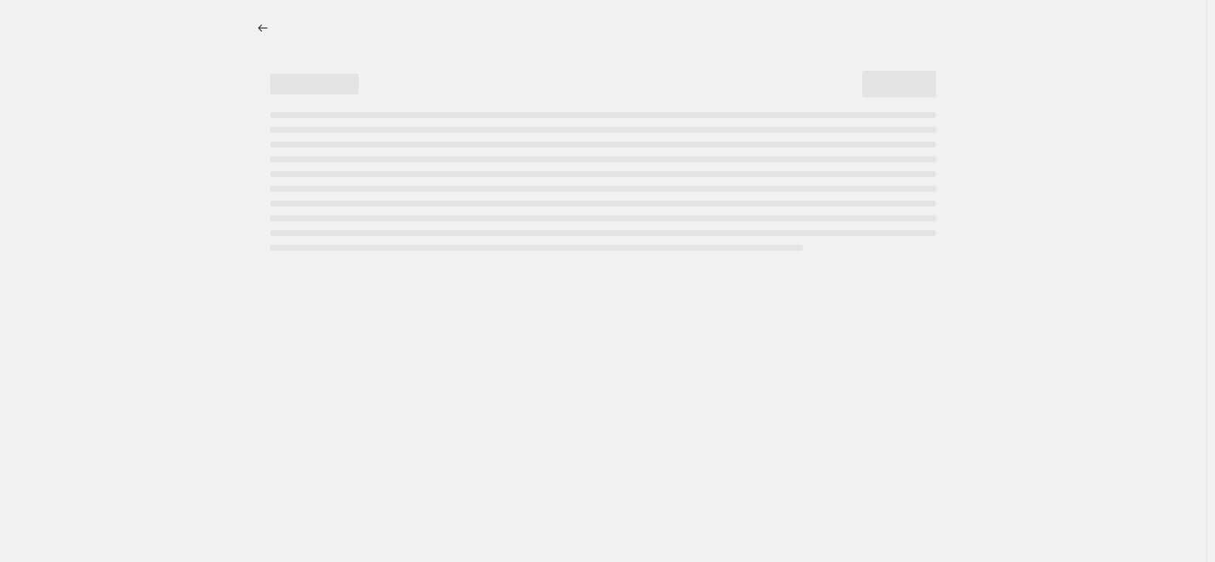
select select "percentage"
select select "vendor"
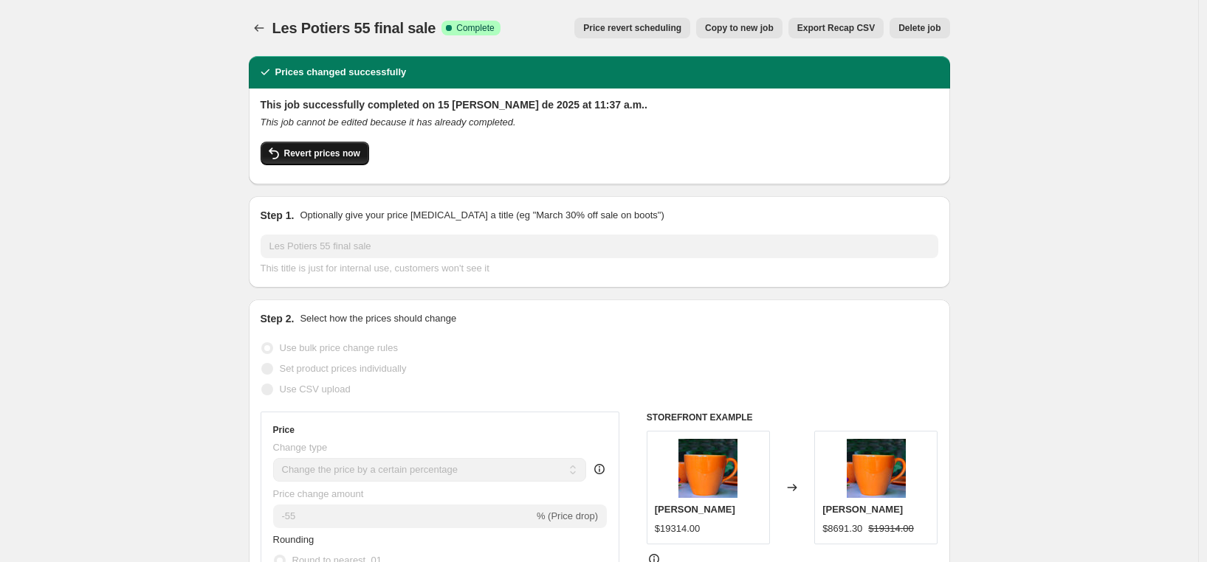
click at [314, 159] on button "Revert prices now" at bounding box center [315, 154] width 108 height 24
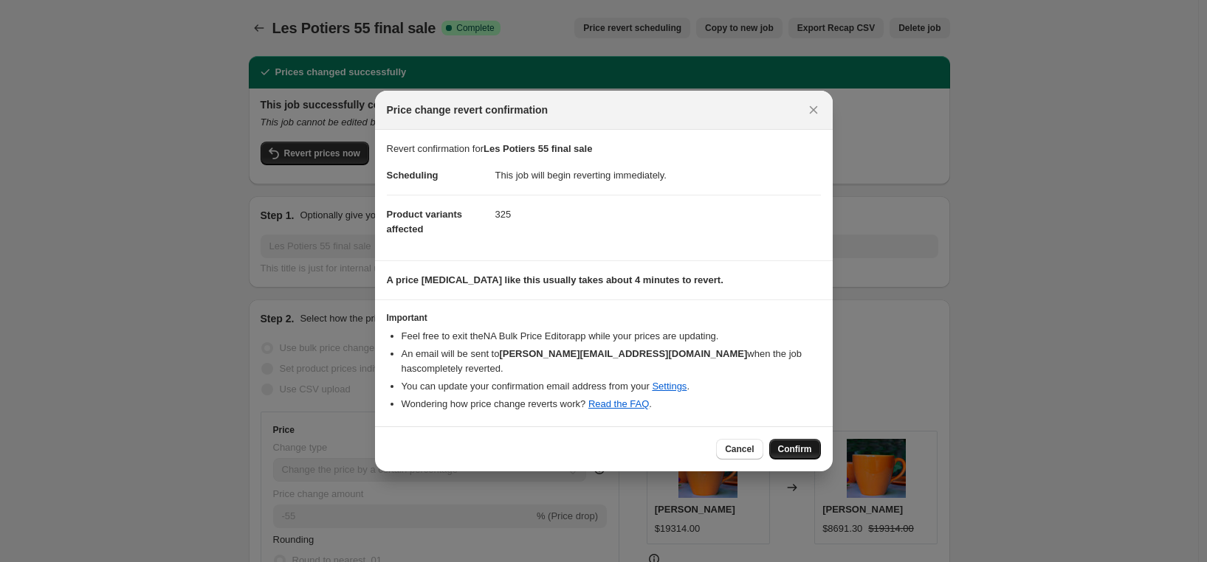
click at [795, 446] on span "Confirm" at bounding box center [795, 450] width 34 height 12
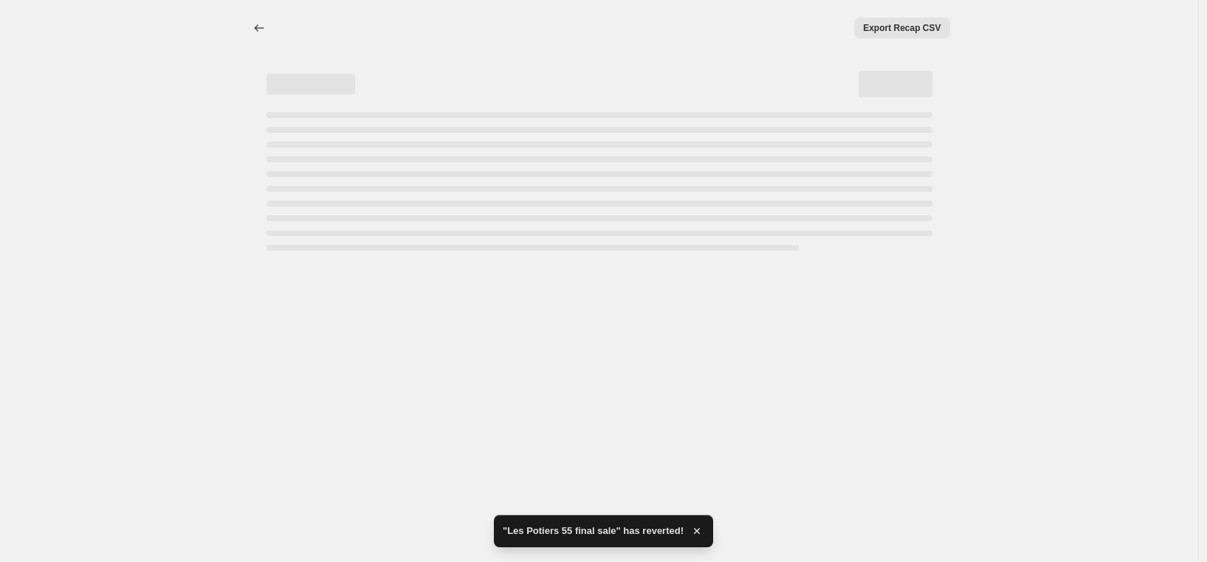
select select "percentage"
select select "vendor"
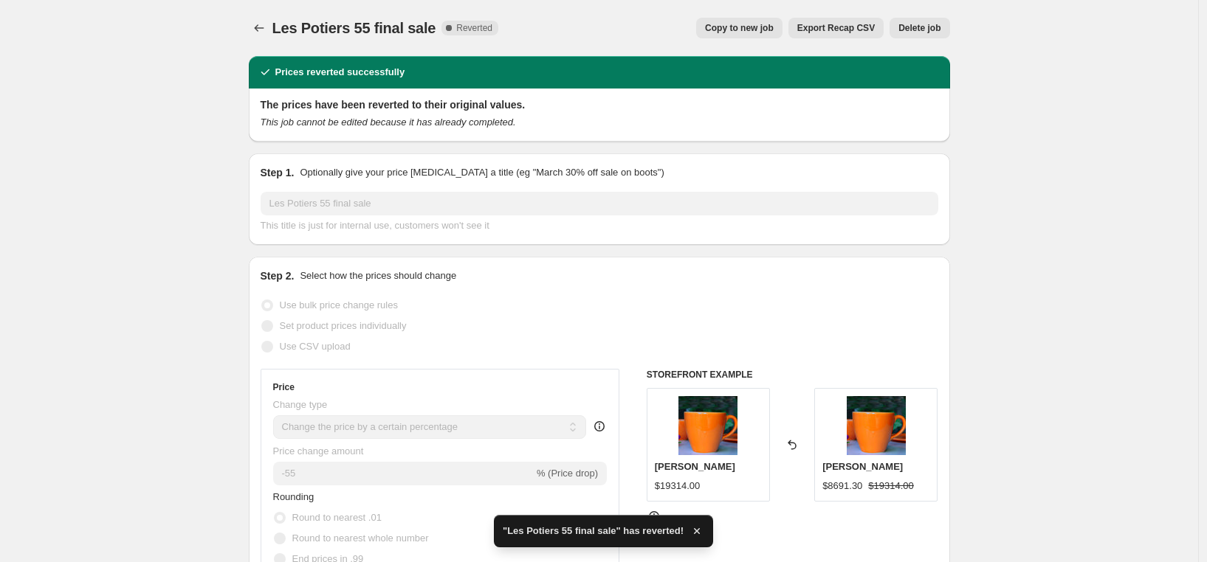
click at [733, 30] on span "Copy to new job" at bounding box center [739, 28] width 69 height 12
select select "percentage"
select select "vendor"
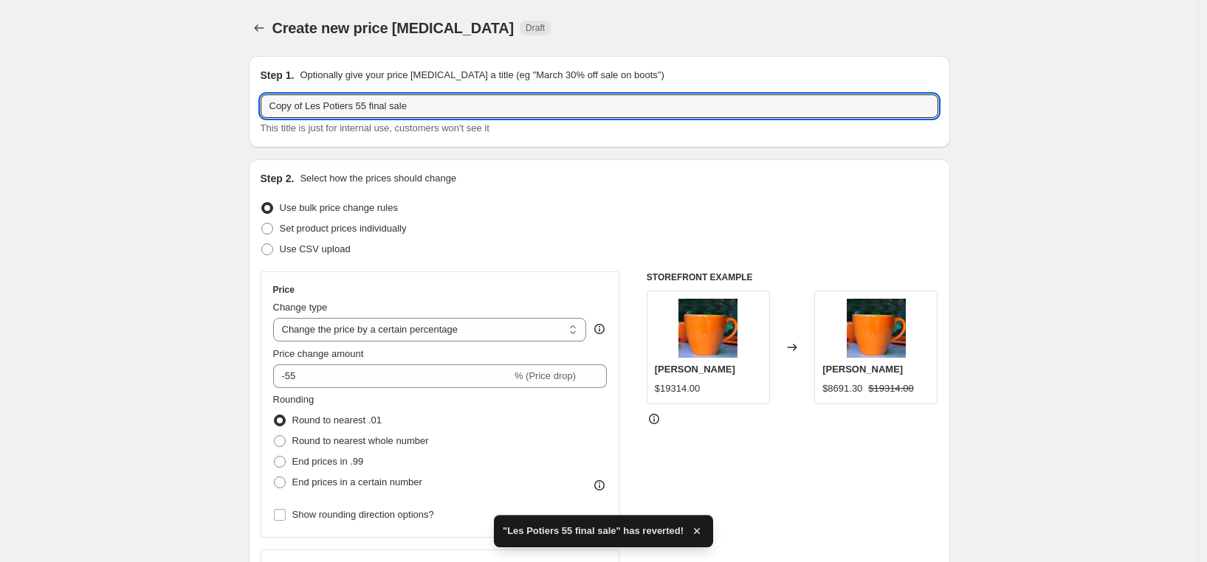
drag, startPoint x: 311, startPoint y: 102, endPoint x: 234, endPoint y: 95, distance: 77.0
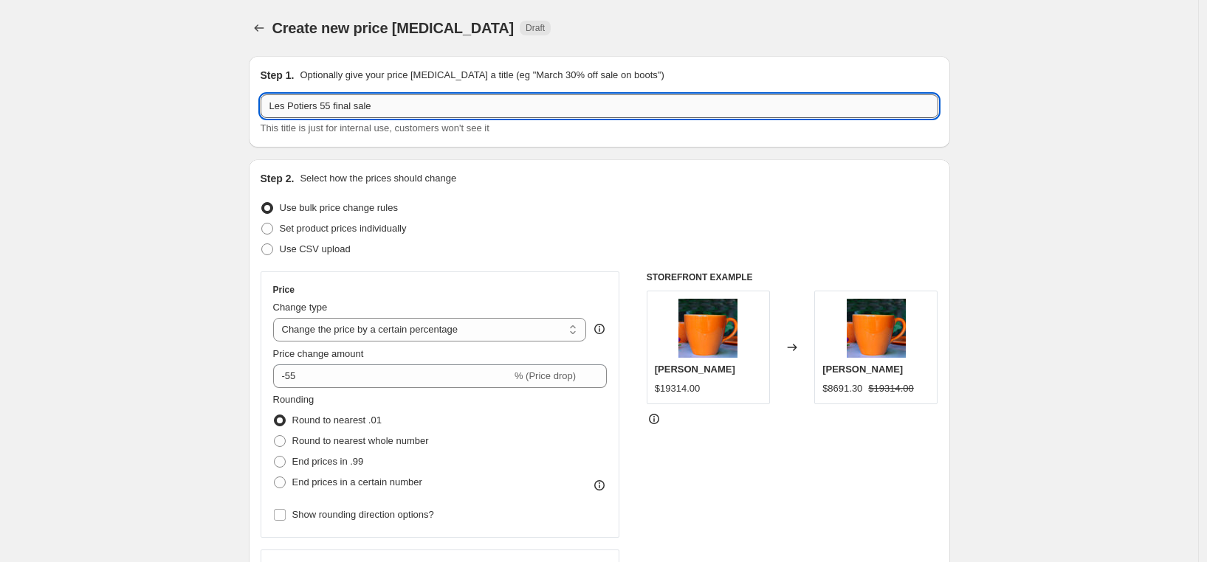
drag, startPoint x: 331, startPoint y: 107, endPoint x: 426, endPoint y: 111, distance: 95.3
click at [426, 111] on input "Les Potiers 55 final sale" at bounding box center [600, 106] width 678 height 24
type input "Les Potiers 50"
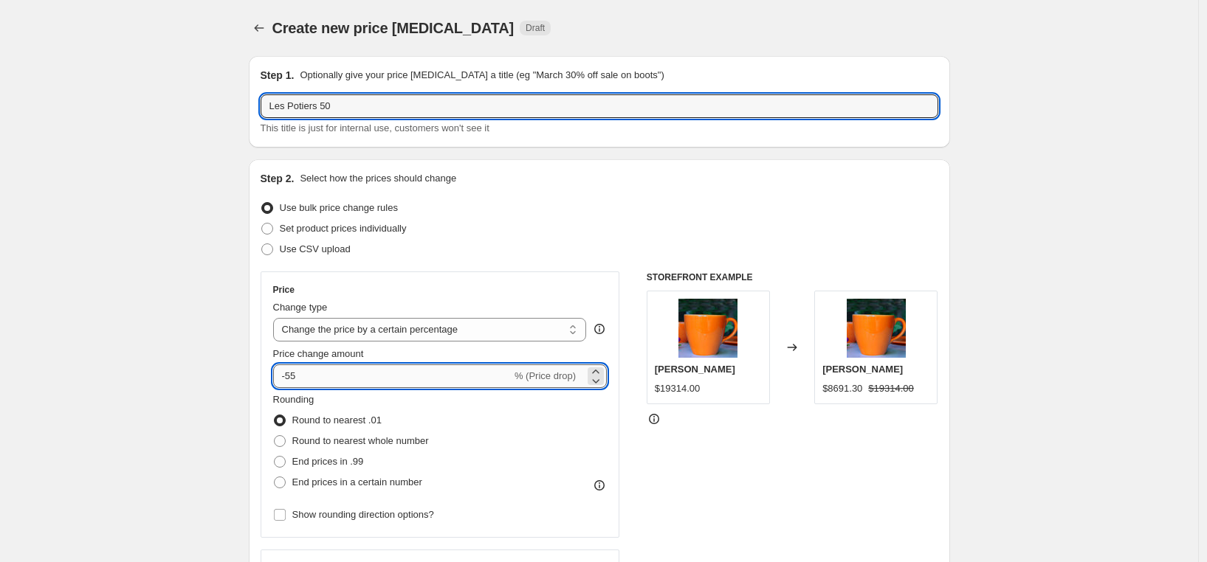
click at [397, 376] on input "-55" at bounding box center [392, 377] width 238 height 24
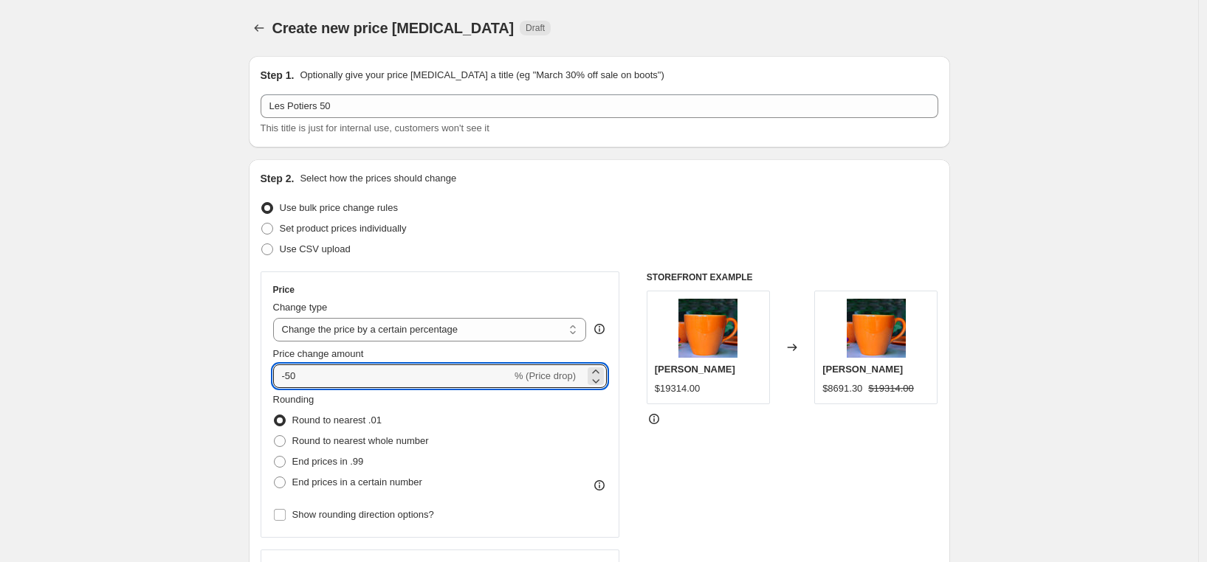
type input "-50"
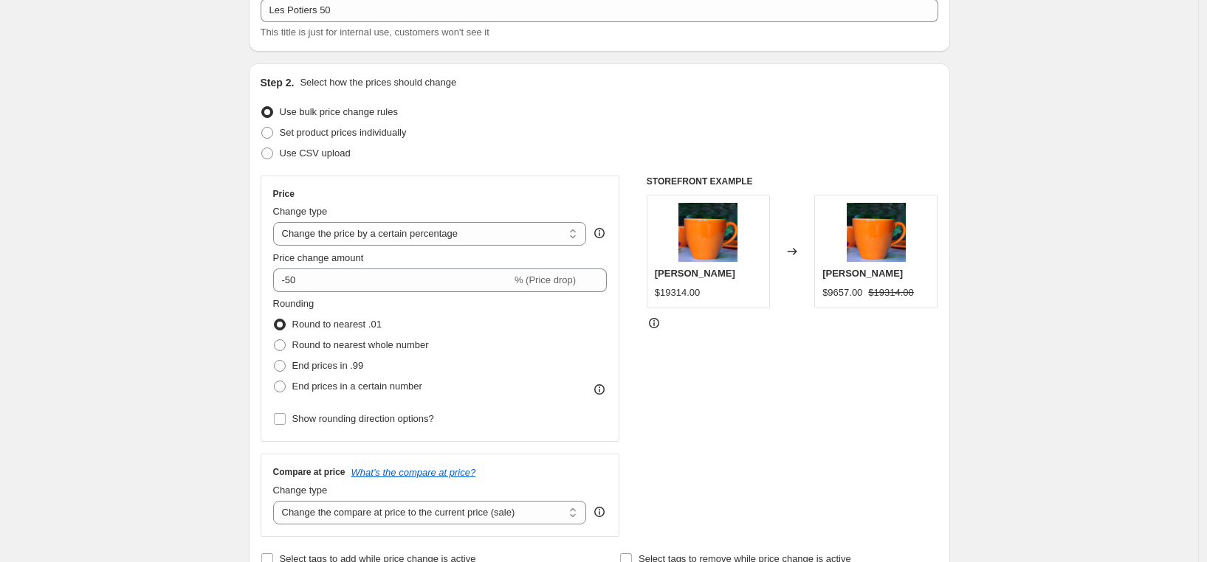
scroll to position [1079, 0]
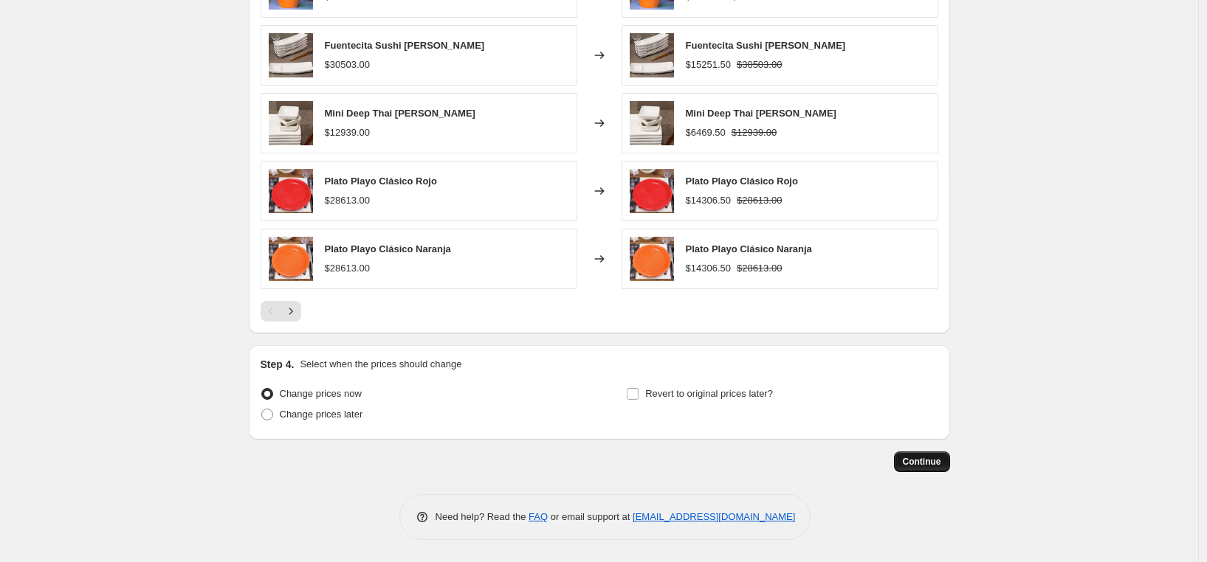
click at [948, 464] on button "Continue" at bounding box center [922, 462] width 56 height 21
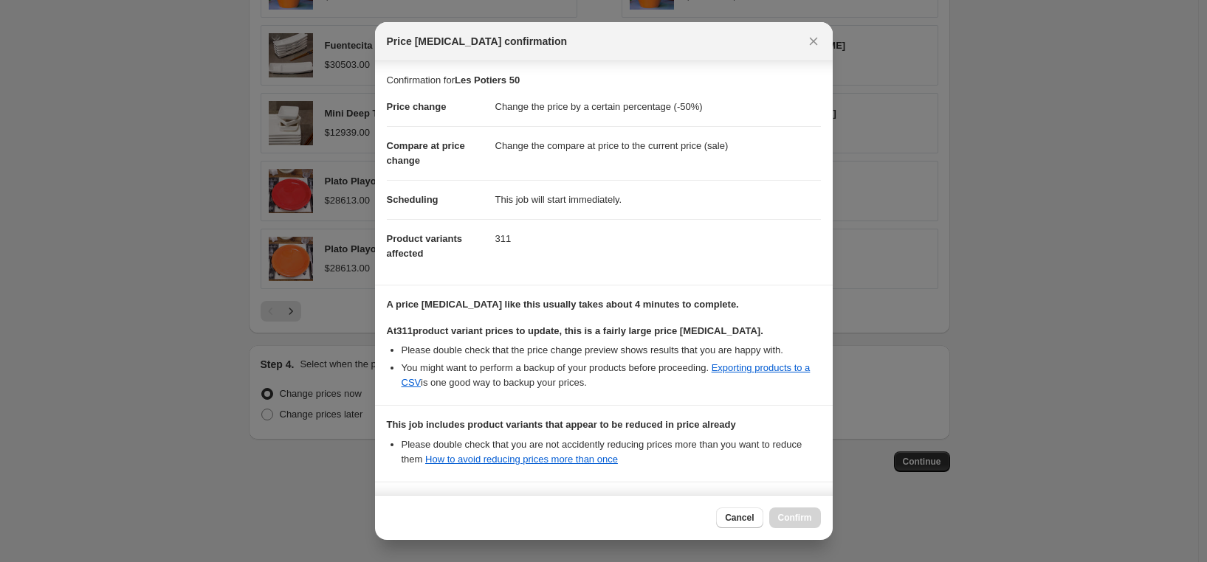
scroll to position [140, 0]
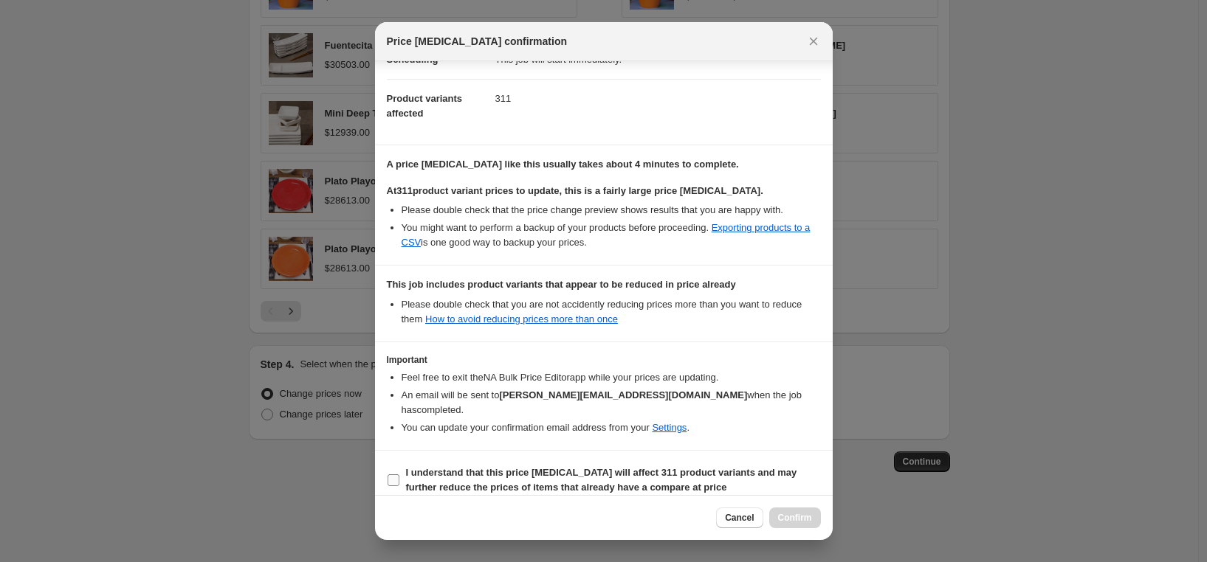
drag, startPoint x: 445, startPoint y: 471, endPoint x: 489, endPoint y: 471, distance: 44.3
click at [445, 472] on b "I understand that this price [MEDICAL_DATA] will affect 311 product variants an…" at bounding box center [601, 480] width 391 height 26
click at [399, 475] on input "I understand that this price [MEDICAL_DATA] will affect 311 product variants an…" at bounding box center [393, 481] width 12 height 12
checkbox input "true"
click at [799, 517] on span "Confirm" at bounding box center [795, 518] width 34 height 12
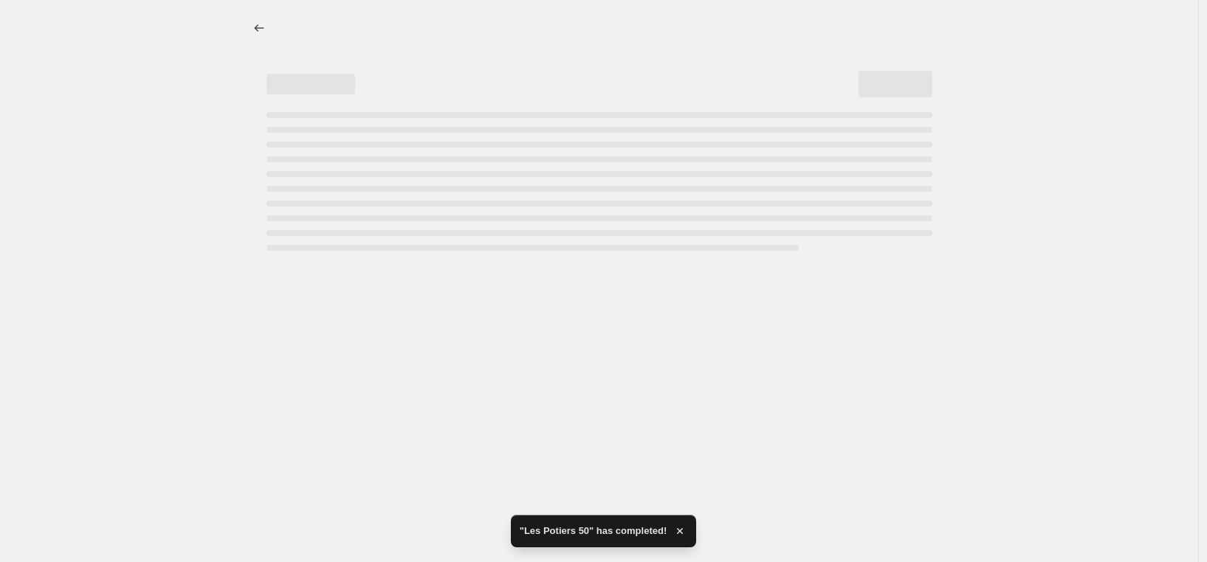
select select "percentage"
select select "vendor"
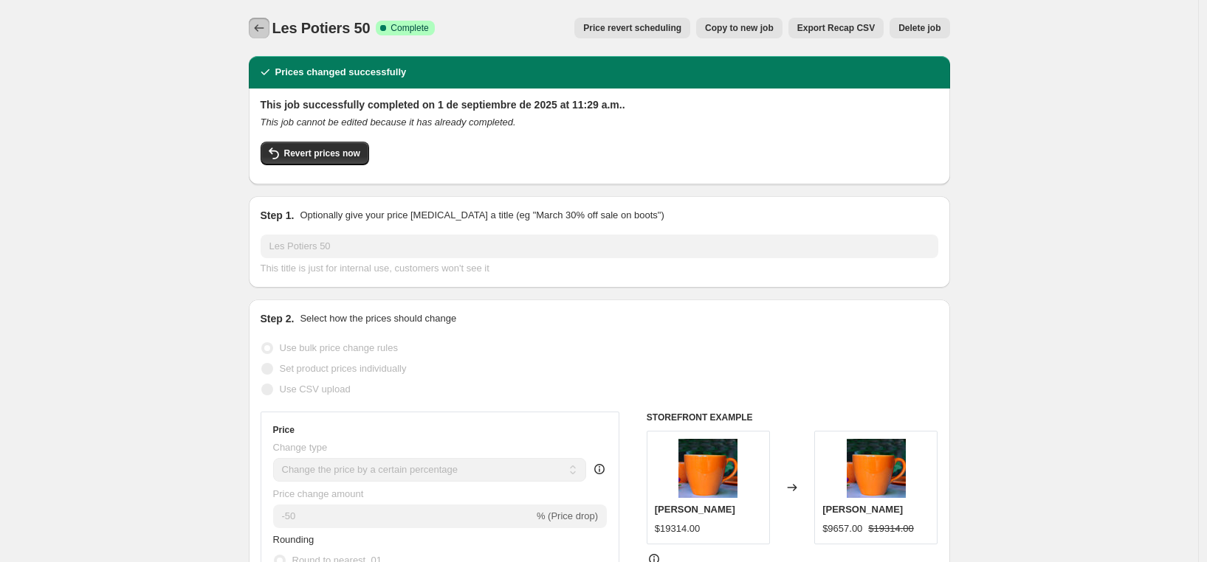
click at [257, 27] on icon "Price change jobs" at bounding box center [259, 28] width 15 height 15
